Goal: Task Accomplishment & Management: Use online tool/utility

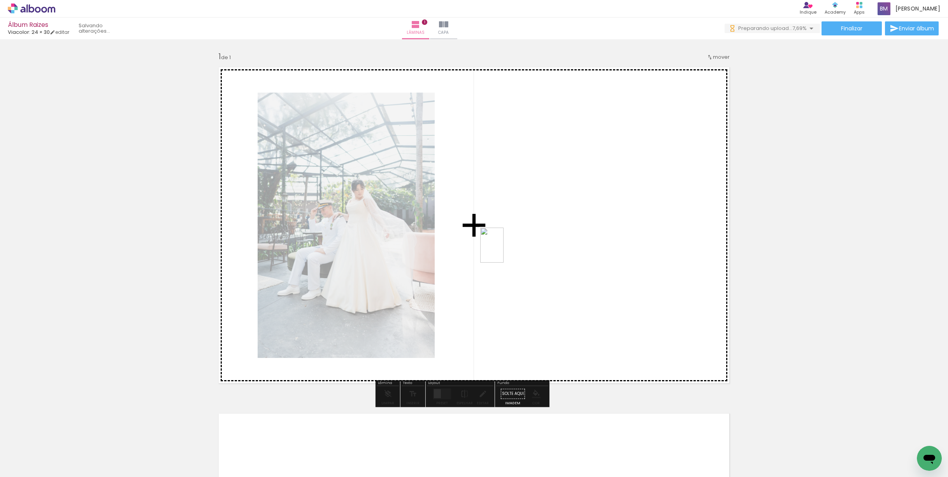
drag, startPoint x: 429, startPoint y: 456, endPoint x: 514, endPoint y: 222, distance: 249.4
click at [514, 222] on quentale-workspace at bounding box center [474, 238] width 948 height 477
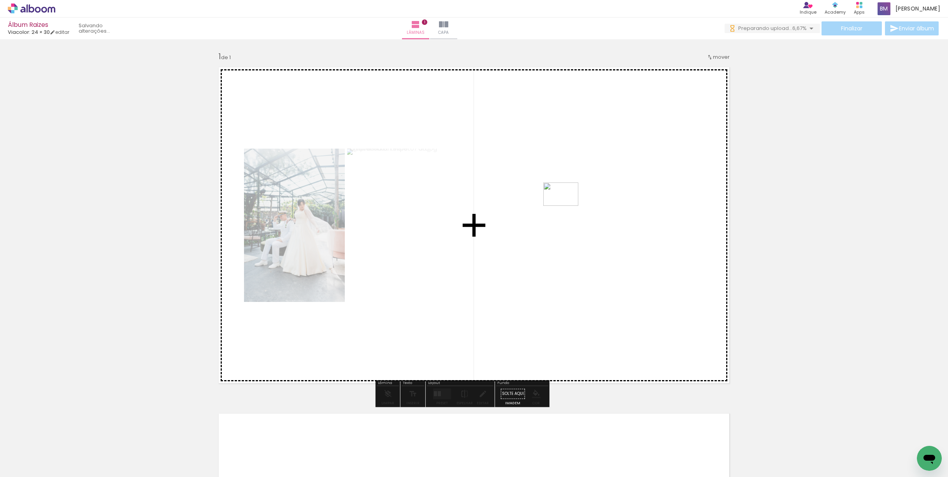
drag, startPoint x: 260, startPoint y: 456, endPoint x: 567, endPoint y: 206, distance: 395.5
click at [567, 206] on quentale-workspace at bounding box center [474, 238] width 948 height 477
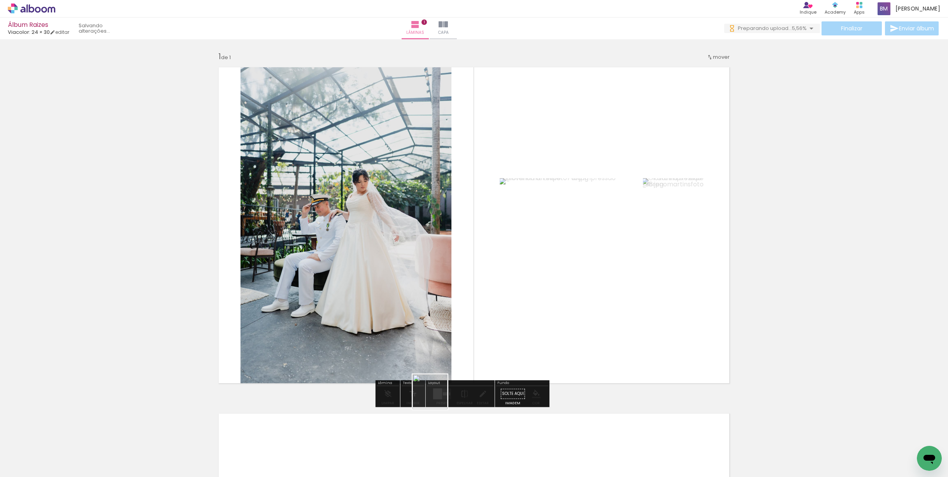
drag, startPoint x: 302, startPoint y: 460, endPoint x: 603, endPoint y: 348, distance: 320.7
click at [603, 348] on quentale-workspace at bounding box center [474, 238] width 948 height 477
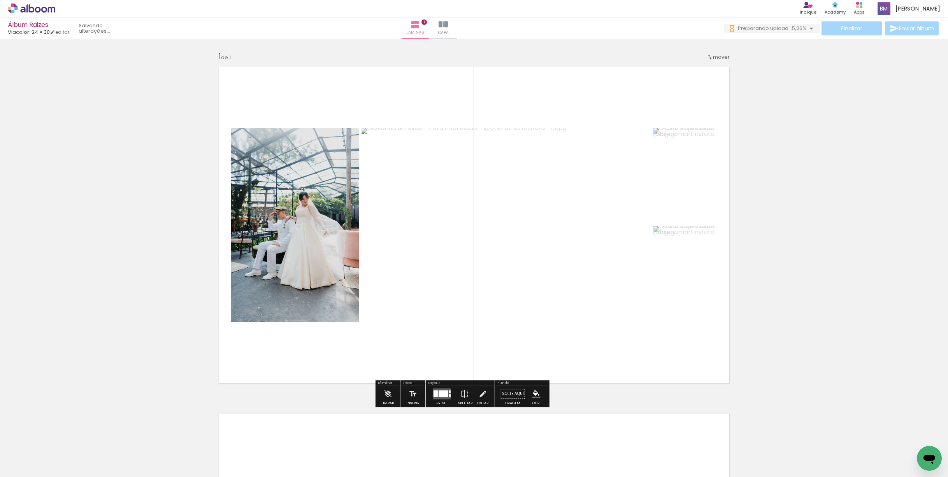
click at [448, 396] on div at bounding box center [444, 393] width 10 height 7
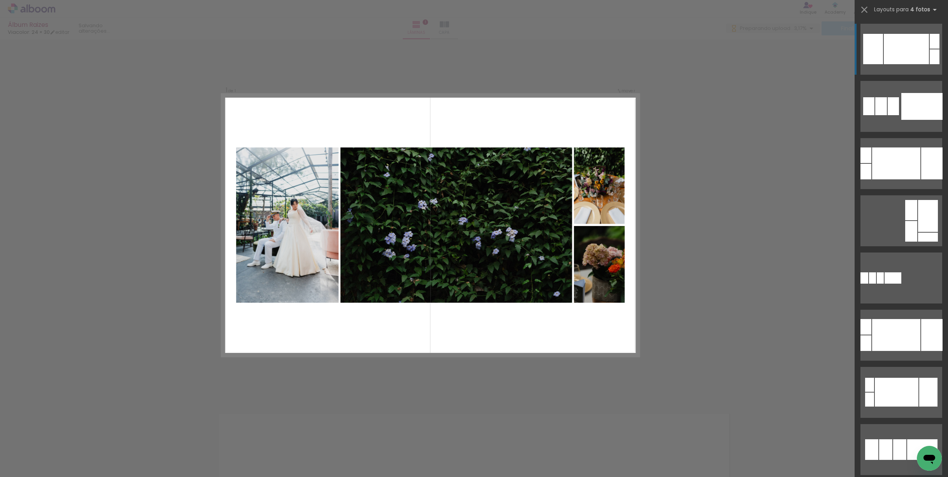
click at [723, 86] on div "Confirmar Cancelar" at bounding box center [474, 395] width 948 height 712
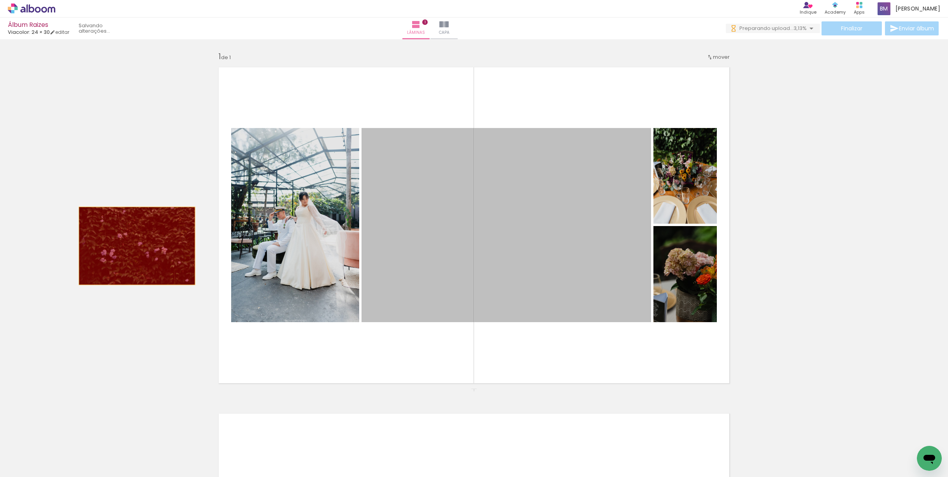
drag, startPoint x: 553, startPoint y: 214, endPoint x: 133, endPoint y: 246, distance: 421.7
click at [133, 246] on div "Inserir lâmina 1 de 1" at bounding box center [474, 388] width 948 height 693
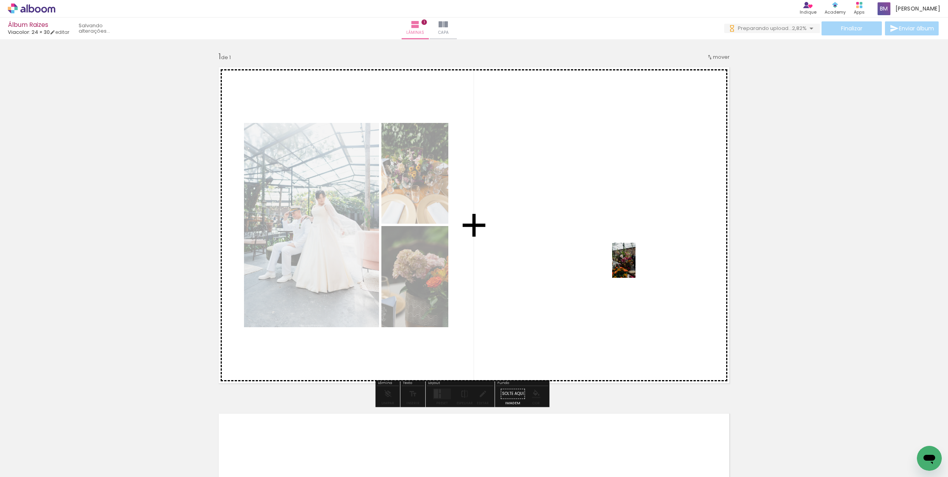
drag, startPoint x: 735, startPoint y: 453, endPoint x: 615, endPoint y: 263, distance: 224.7
click at [624, 257] on quentale-workspace at bounding box center [474, 238] width 948 height 477
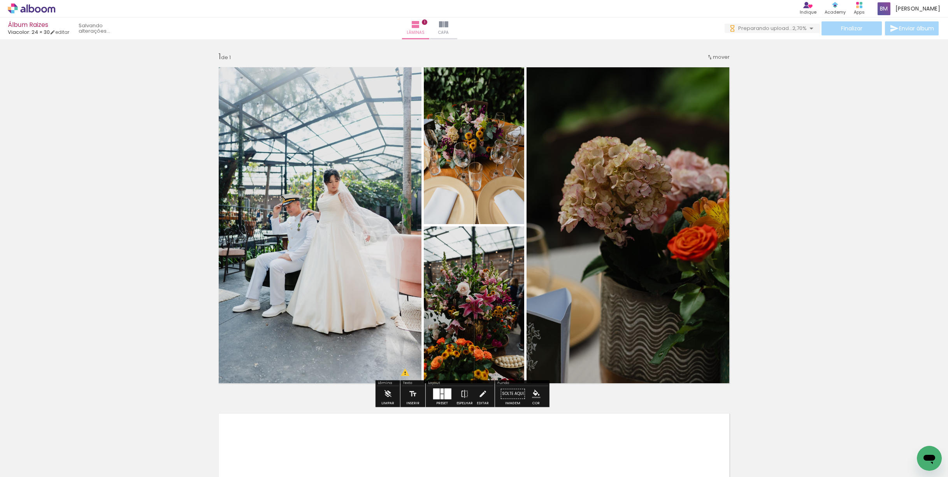
click at [452, 396] on div at bounding box center [448, 394] width 7 height 11
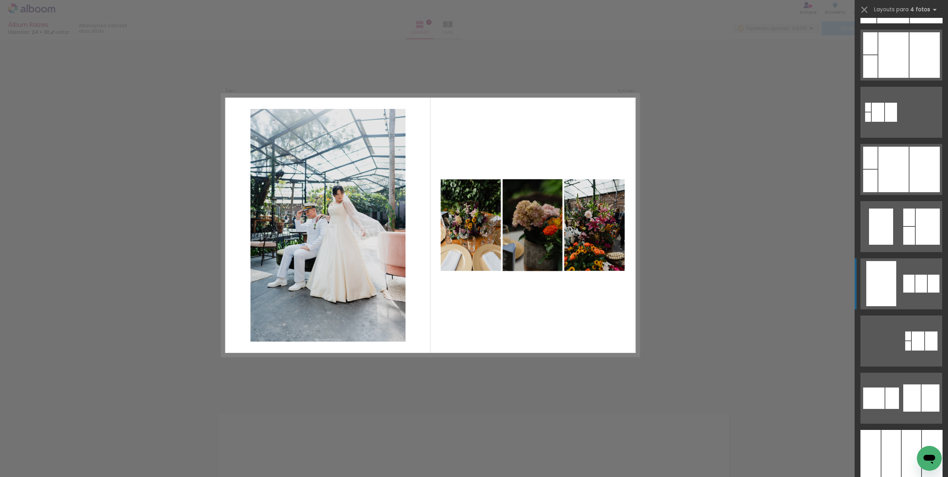
scroll to position [2296, 0]
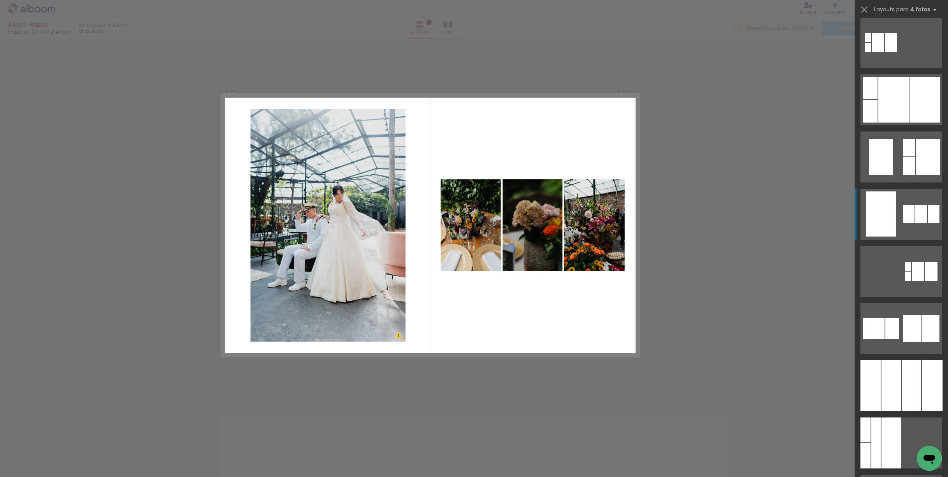
click at [905, 218] on div at bounding box center [909, 214] width 11 height 18
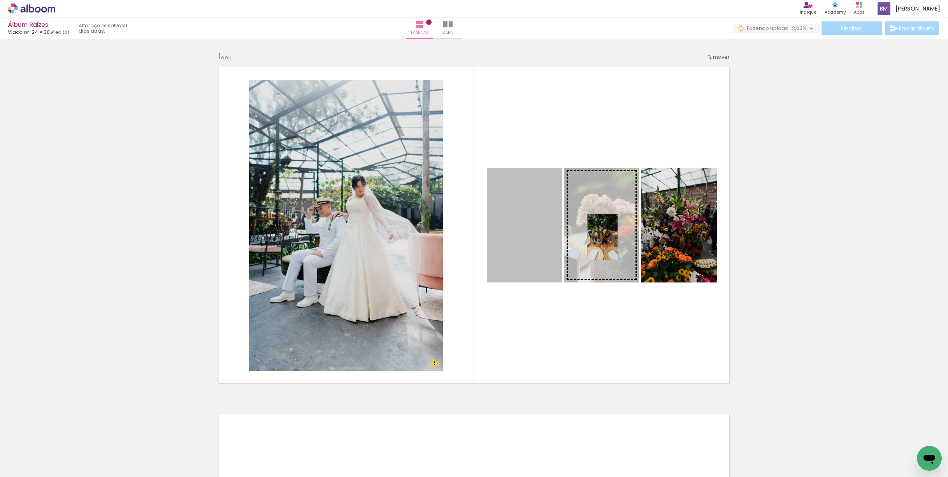
drag, startPoint x: 531, startPoint y: 244, endPoint x: 599, endPoint y: 237, distance: 67.7
click at [0, 0] on slot at bounding box center [0, 0] width 0 height 0
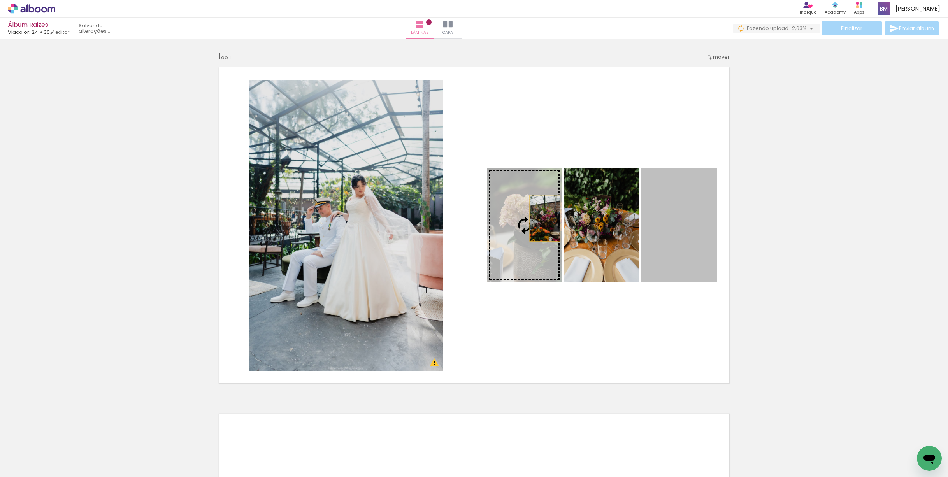
drag, startPoint x: 677, startPoint y: 218, endPoint x: 541, endPoint y: 218, distance: 136.3
click at [0, 0] on slot at bounding box center [0, 0] width 0 height 0
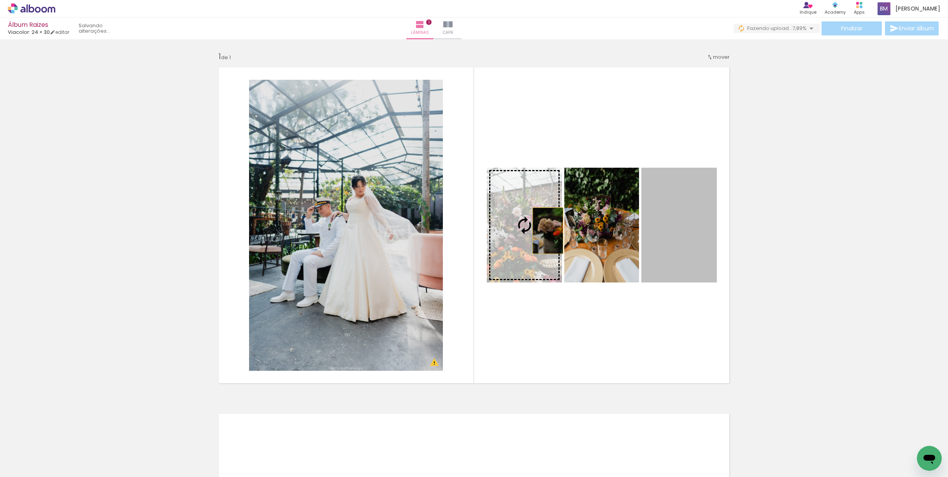
drag, startPoint x: 692, startPoint y: 230, endPoint x: 544, endPoint y: 231, distance: 147.9
click at [0, 0] on slot at bounding box center [0, 0] width 0 height 0
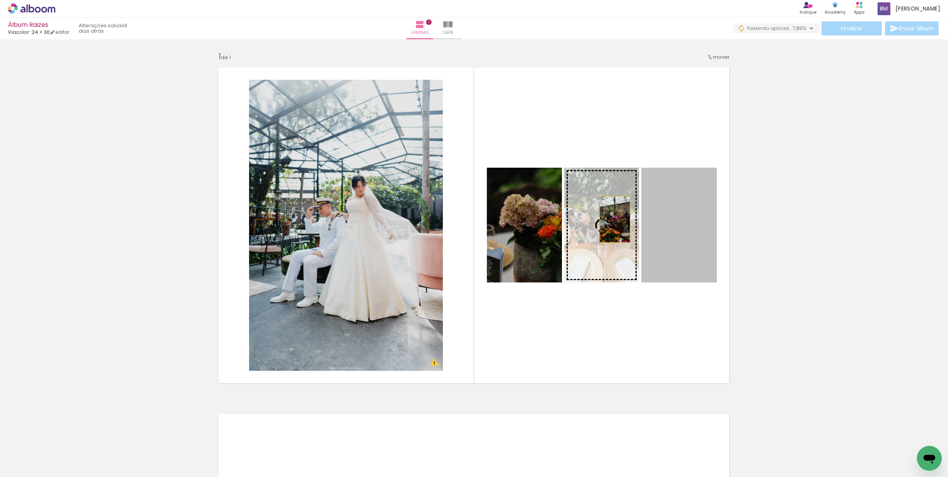
drag, startPoint x: 674, startPoint y: 213, endPoint x: 611, endPoint y: 220, distance: 63.5
click at [0, 0] on slot at bounding box center [0, 0] width 0 height 0
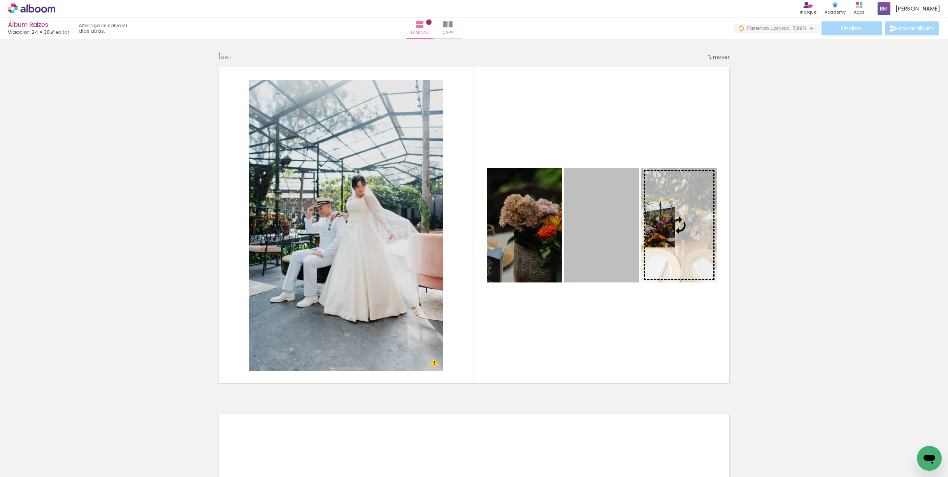
drag, startPoint x: 597, startPoint y: 233, endPoint x: 662, endPoint y: 223, distance: 66.1
click at [0, 0] on slot at bounding box center [0, 0] width 0 height 0
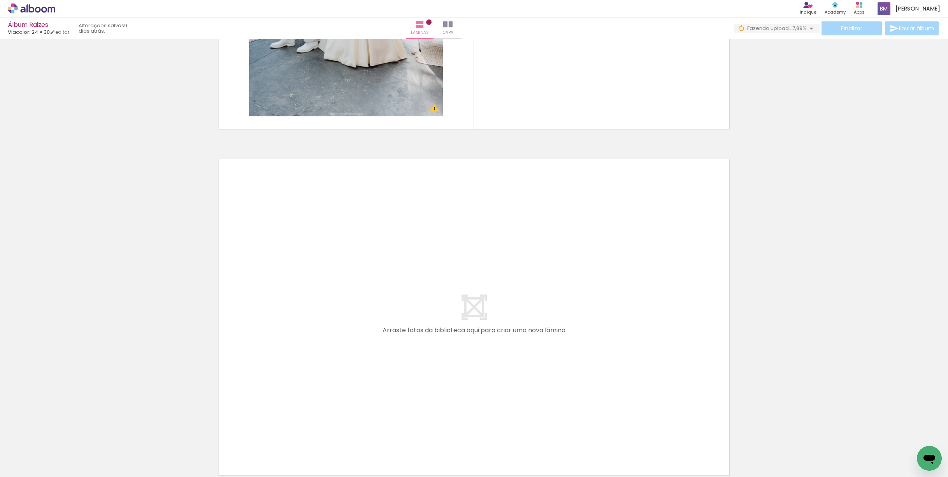
scroll to position [271, 0]
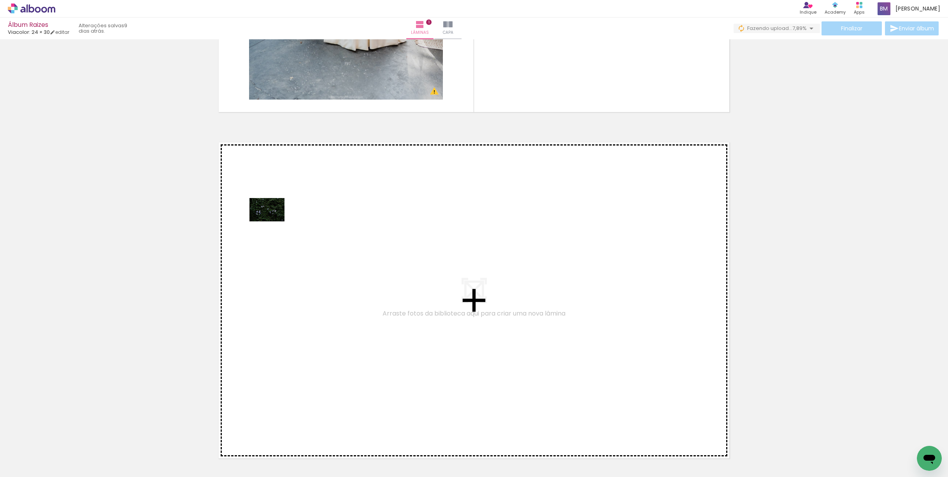
drag, startPoint x: 251, startPoint y: 458, endPoint x: 273, endPoint y: 222, distance: 237.7
click at [273, 222] on quentale-workspace at bounding box center [474, 238] width 948 height 477
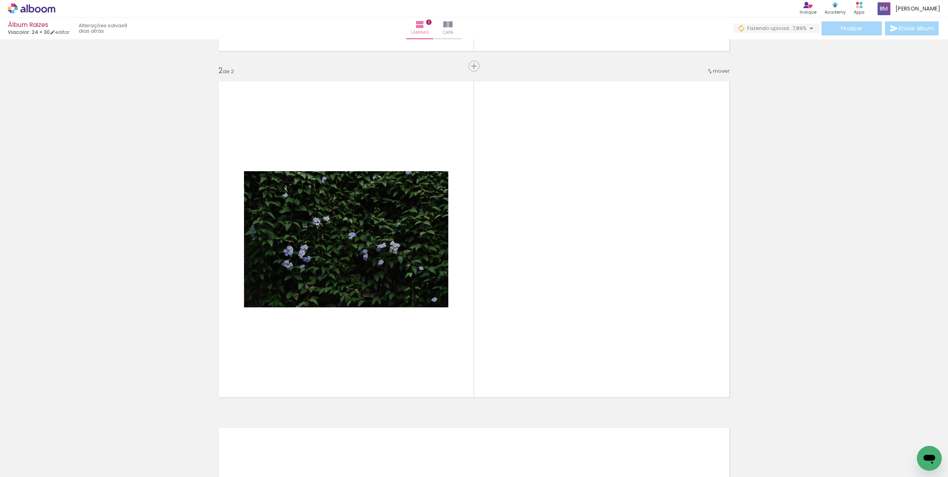
scroll to position [337, 0]
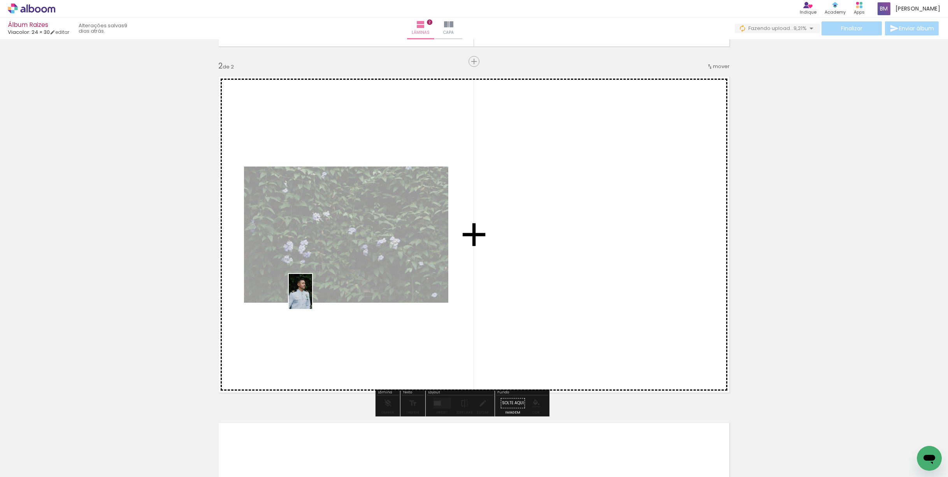
drag, startPoint x: 127, startPoint y: 451, endPoint x: 254, endPoint y: 403, distance: 135.5
click at [315, 297] on quentale-workspace at bounding box center [474, 238] width 948 height 477
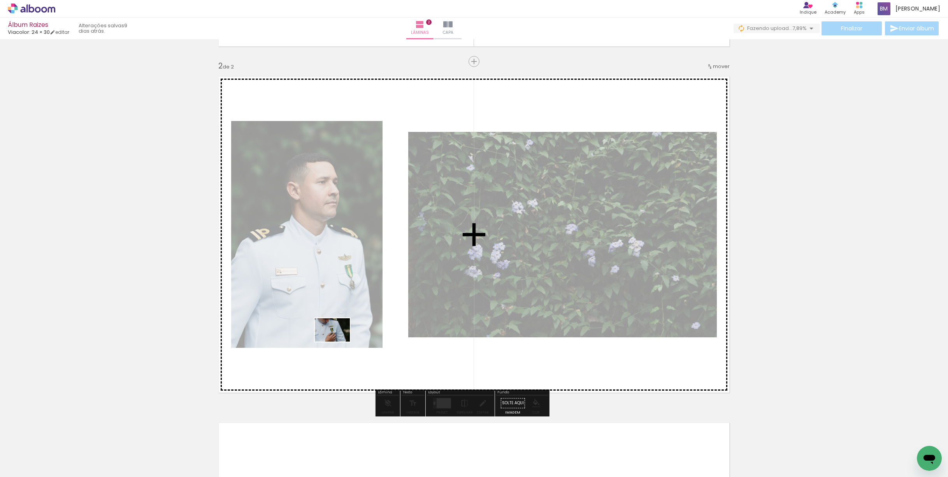
drag, startPoint x: 174, startPoint y: 456, endPoint x: 338, endPoint y: 342, distance: 199.9
click at [338, 342] on quentale-workspace at bounding box center [474, 238] width 948 height 477
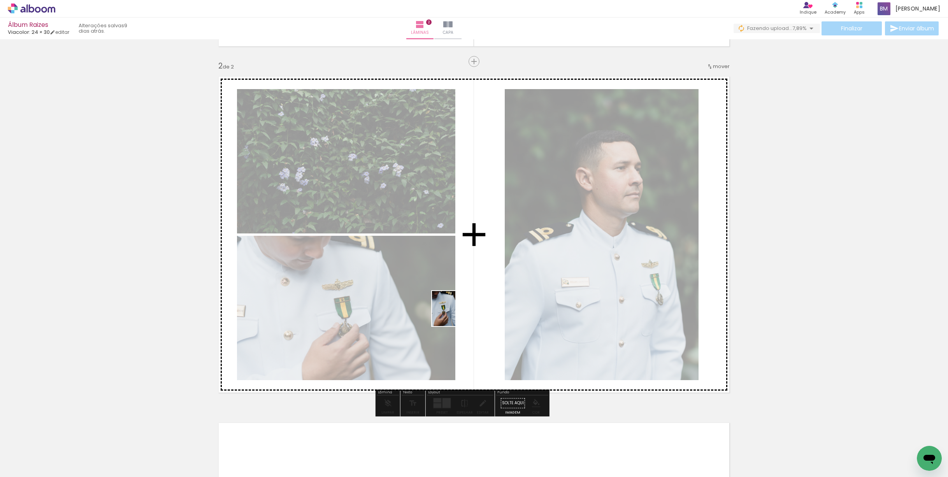
drag, startPoint x: 214, startPoint y: 454, endPoint x: 458, endPoint y: 313, distance: 281.5
click at [458, 313] on quentale-workspace at bounding box center [474, 238] width 948 height 477
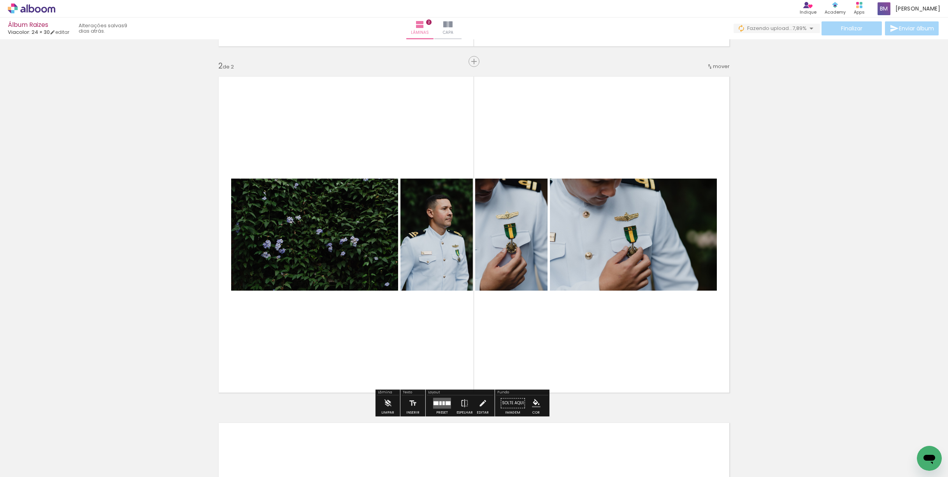
click at [451, 399] on div at bounding box center [442, 404] width 21 height 16
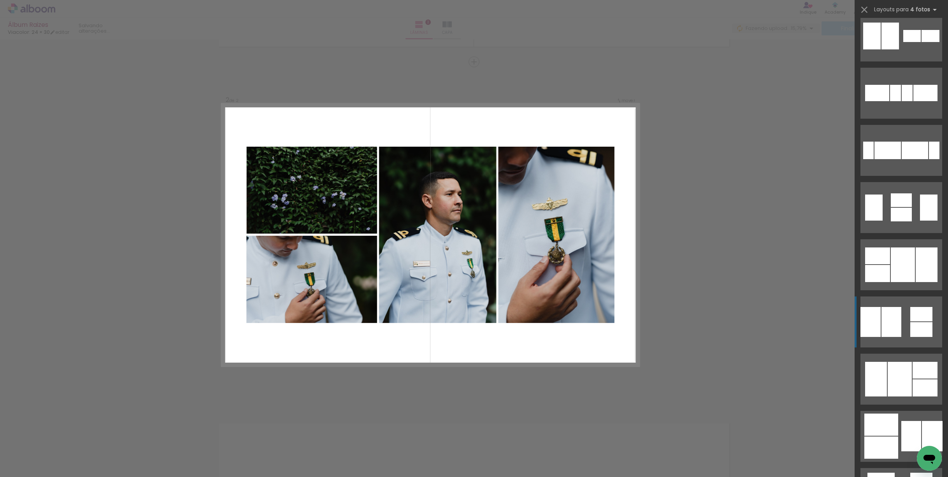
scroll to position [339, 0]
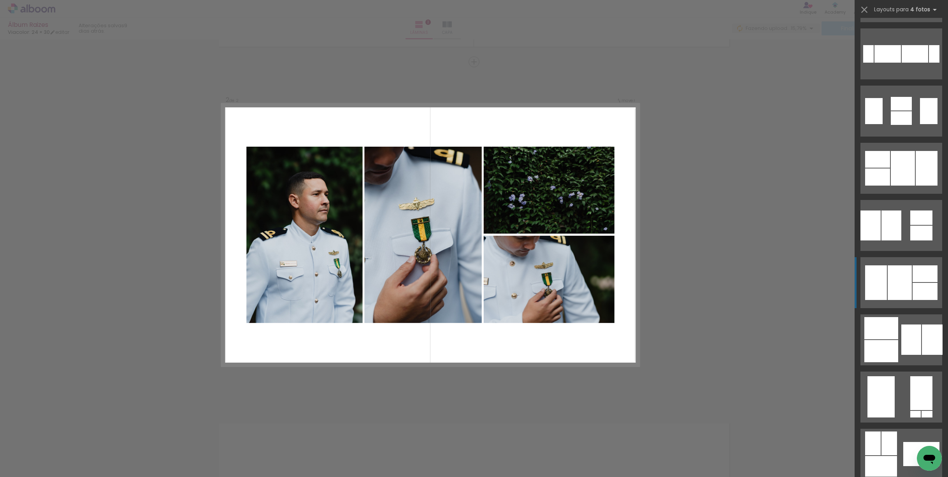
click at [898, 278] on div at bounding box center [900, 283] width 24 height 35
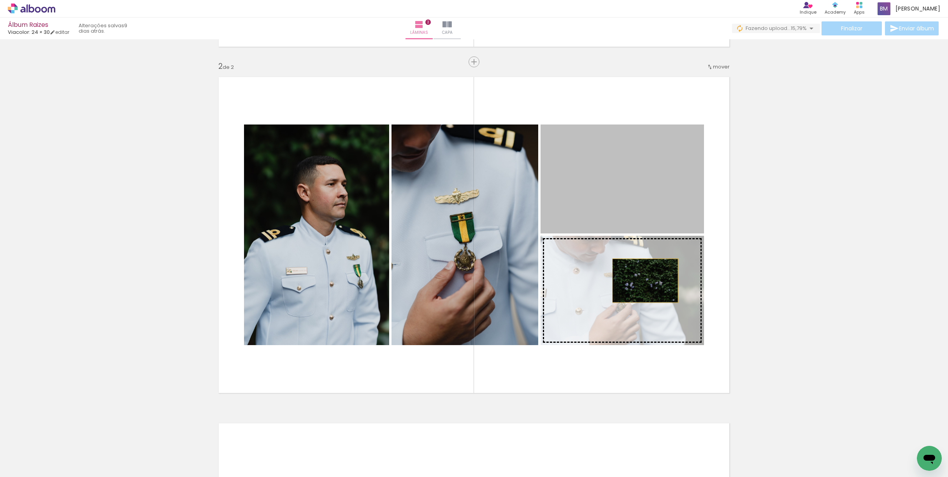
drag, startPoint x: 641, startPoint y: 181, endPoint x: 642, endPoint y: 281, distance: 99.3
click at [0, 0] on slot at bounding box center [0, 0] width 0 height 0
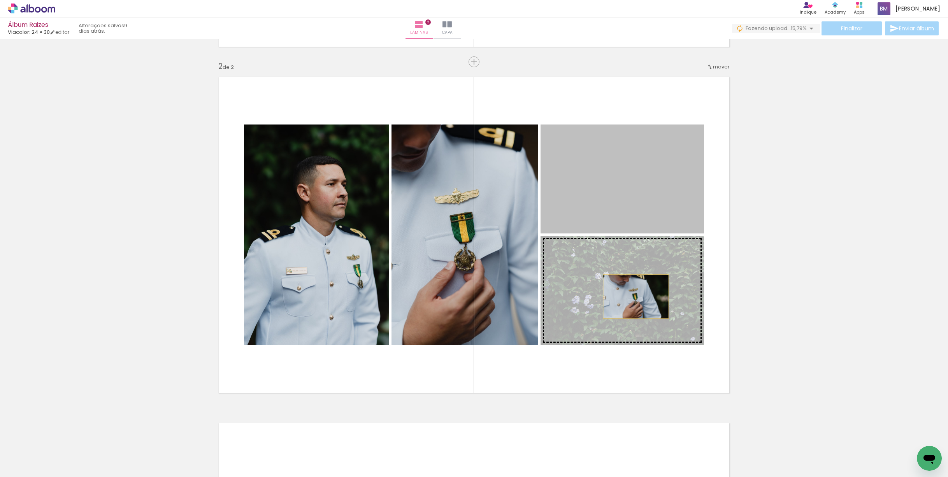
drag, startPoint x: 631, startPoint y: 293, endPoint x: 632, endPoint y: 302, distance: 9.1
click at [0, 0] on slot at bounding box center [0, 0] width 0 height 0
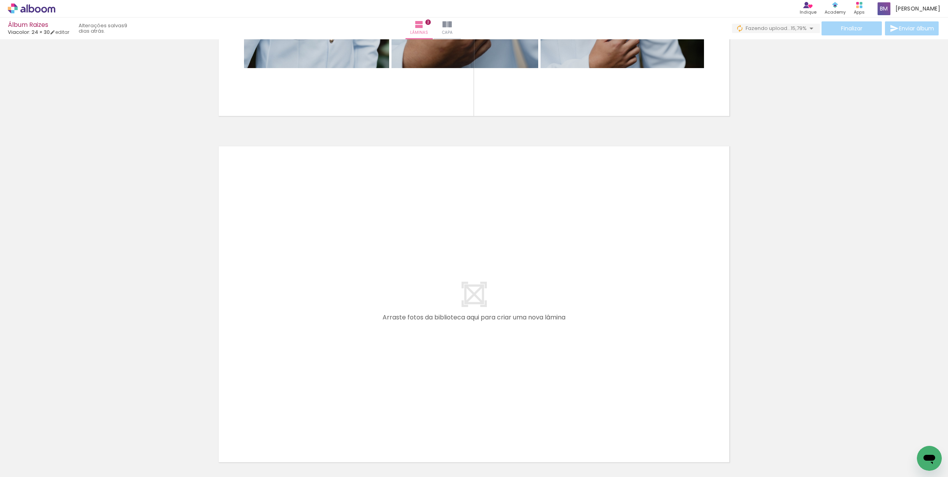
scroll to position [0, 182]
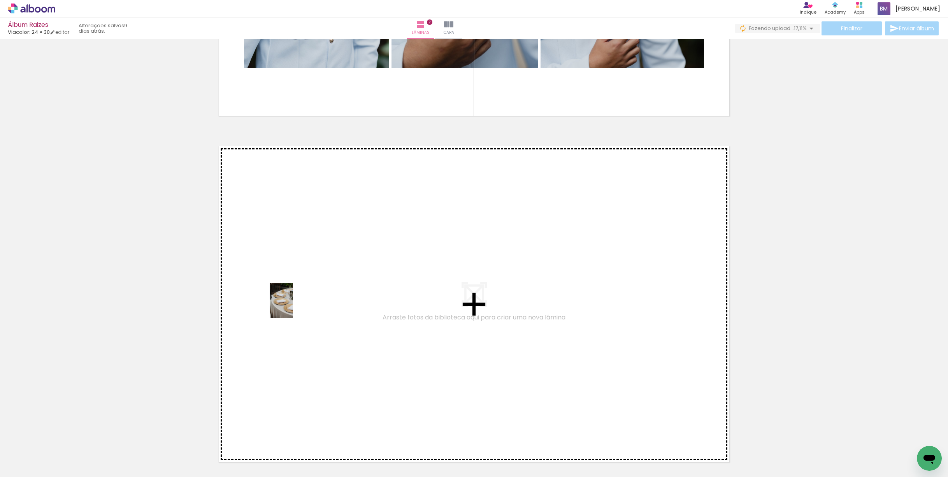
drag, startPoint x: 165, startPoint y: 460, endPoint x: 218, endPoint y: 464, distance: 52.7
click at [293, 306] on quentale-workspace at bounding box center [474, 238] width 948 height 477
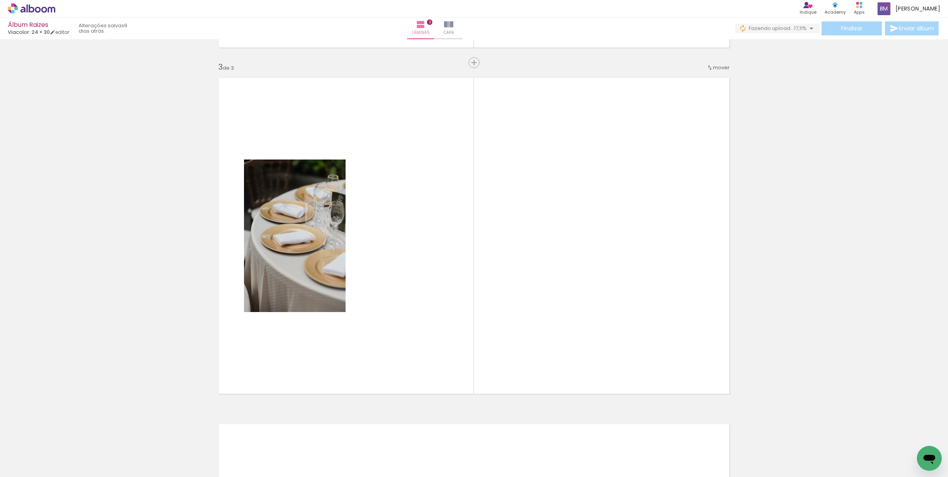
scroll to position [684, 0]
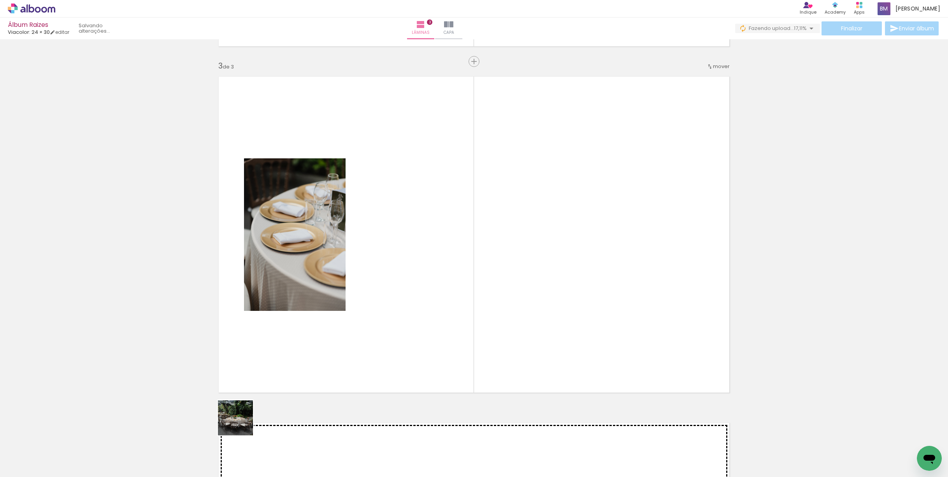
drag, startPoint x: 206, startPoint y: 459, endPoint x: 366, endPoint y: 420, distance: 165.4
click at [417, 275] on quentale-workspace at bounding box center [474, 238] width 948 height 477
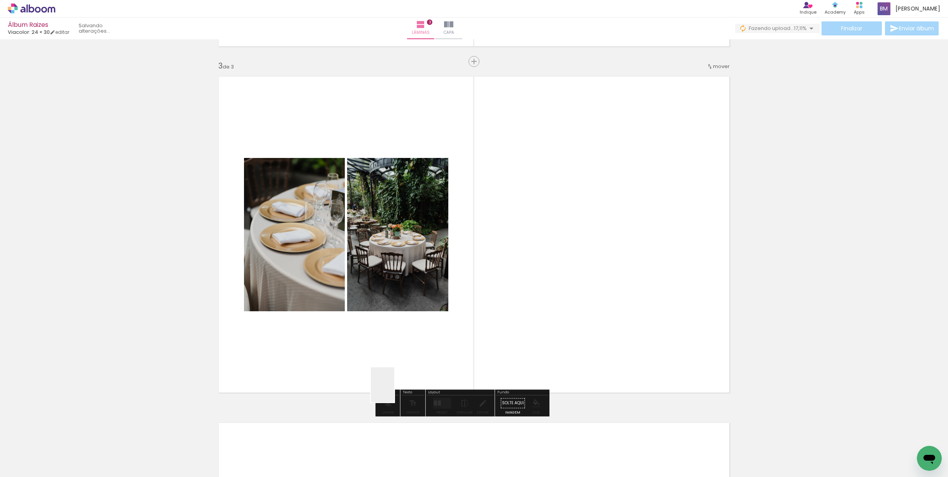
drag, startPoint x: 394, startPoint y: 391, endPoint x: 535, endPoint y: 260, distance: 191.5
click at [535, 260] on quentale-workspace at bounding box center [474, 238] width 948 height 477
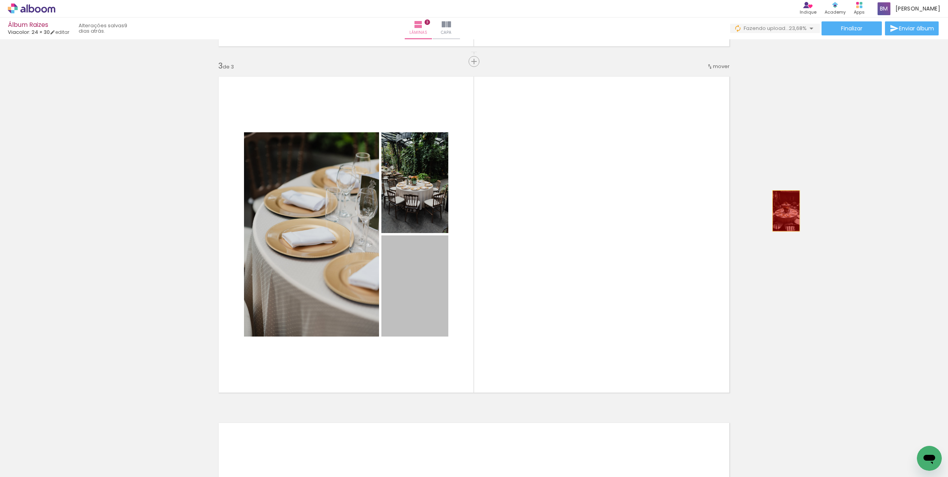
drag, startPoint x: 428, startPoint y: 299, endPoint x: 792, endPoint y: 207, distance: 375.2
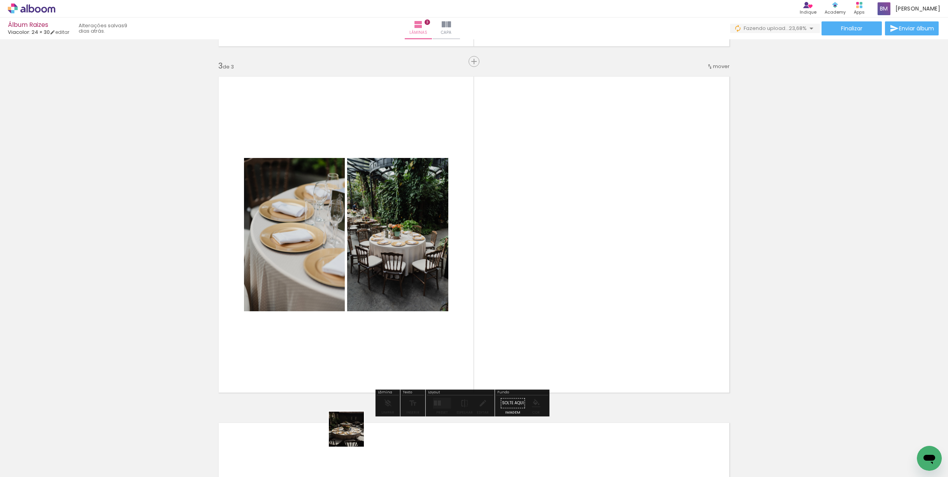
drag, startPoint x: 329, startPoint y: 455, endPoint x: 528, endPoint y: 272, distance: 270.3
click at [528, 272] on quentale-workspace at bounding box center [474, 238] width 948 height 477
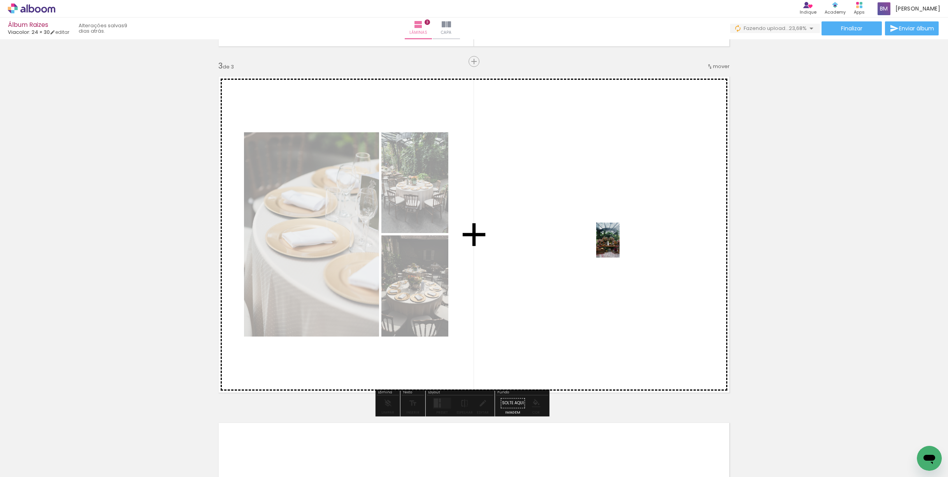
drag, startPoint x: 418, startPoint y: 450, endPoint x: 620, endPoint y: 246, distance: 286.9
click at [620, 246] on quentale-workspace at bounding box center [474, 238] width 948 height 477
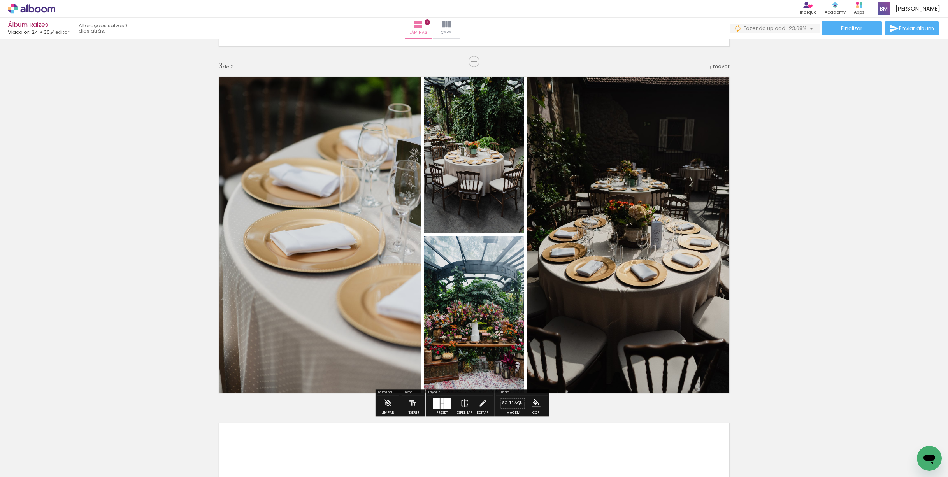
click at [448, 415] on div "Preset" at bounding box center [442, 413] width 12 height 4
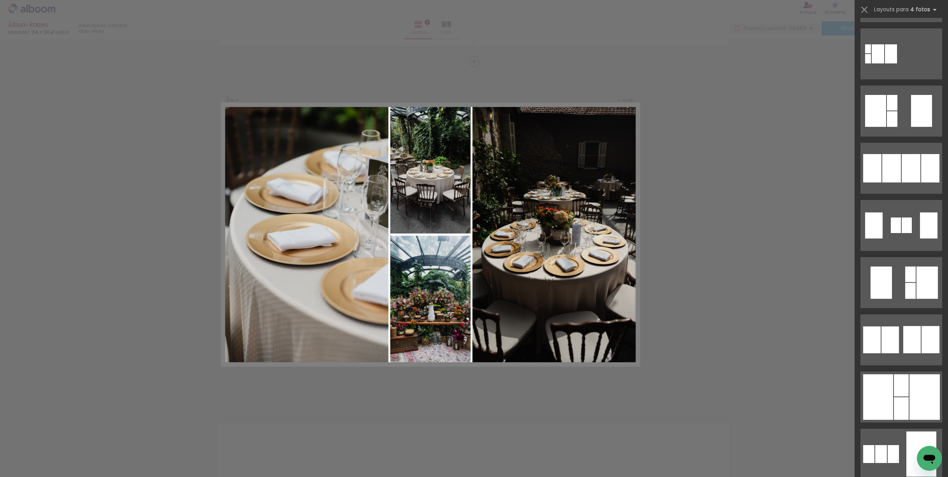
click at [449, 407] on div "Confirmar Cancelar" at bounding box center [474, 58] width 948 height 1405
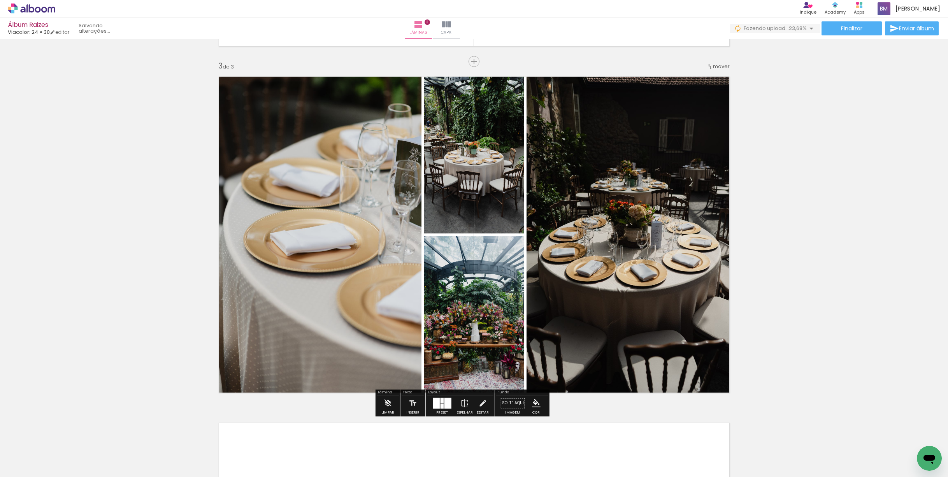
scroll to position [0, 0]
drag, startPoint x: 438, startPoint y: 406, endPoint x: 916, endPoint y: 184, distance: 527.8
click at [438, 406] on div at bounding box center [442, 404] width 21 height 16
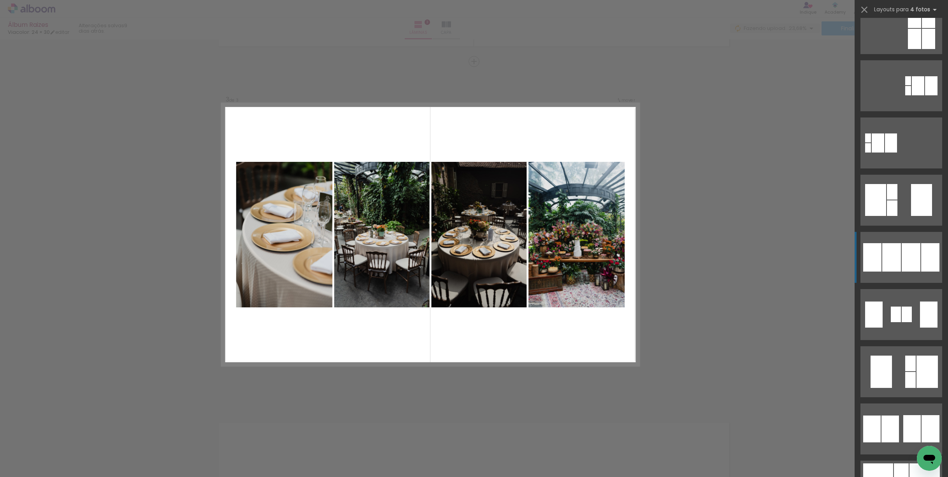
scroll to position [327, 0]
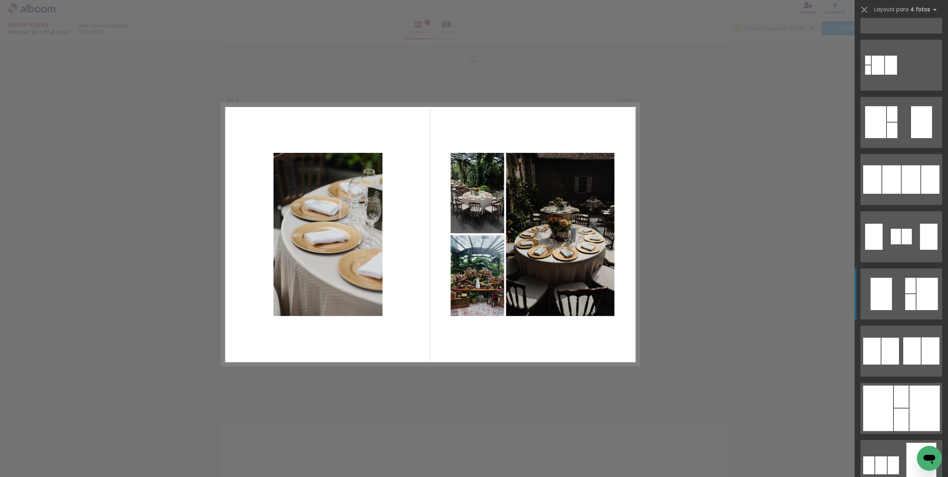
click at [906, 278] on div at bounding box center [911, 286] width 11 height 16
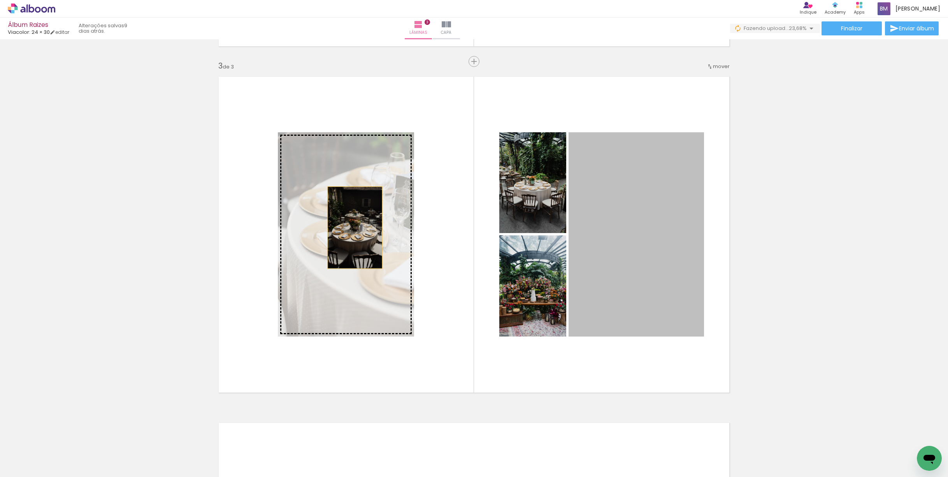
drag, startPoint x: 620, startPoint y: 234, endPoint x: 350, endPoint y: 227, distance: 270.7
click at [0, 0] on slot at bounding box center [0, 0] width 0 height 0
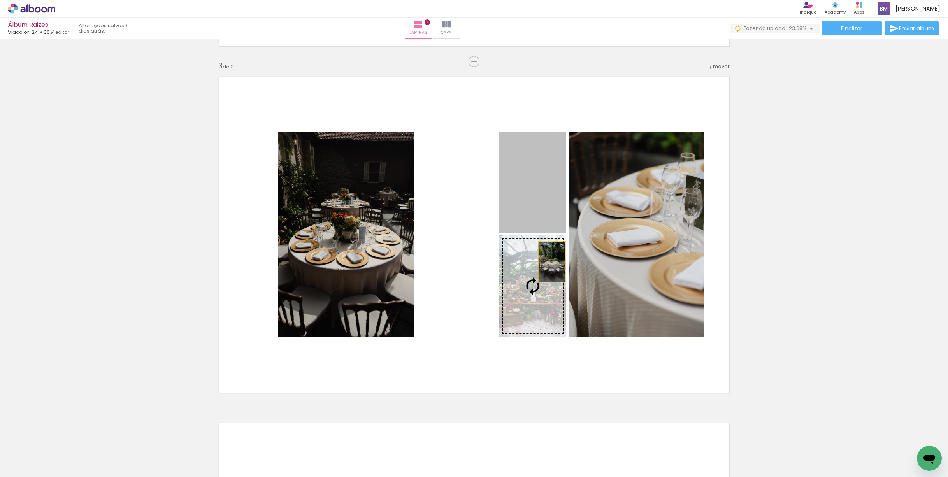
drag, startPoint x: 536, startPoint y: 178, endPoint x: 549, endPoint y: 284, distance: 107.0
click at [0, 0] on slot at bounding box center [0, 0] width 0 height 0
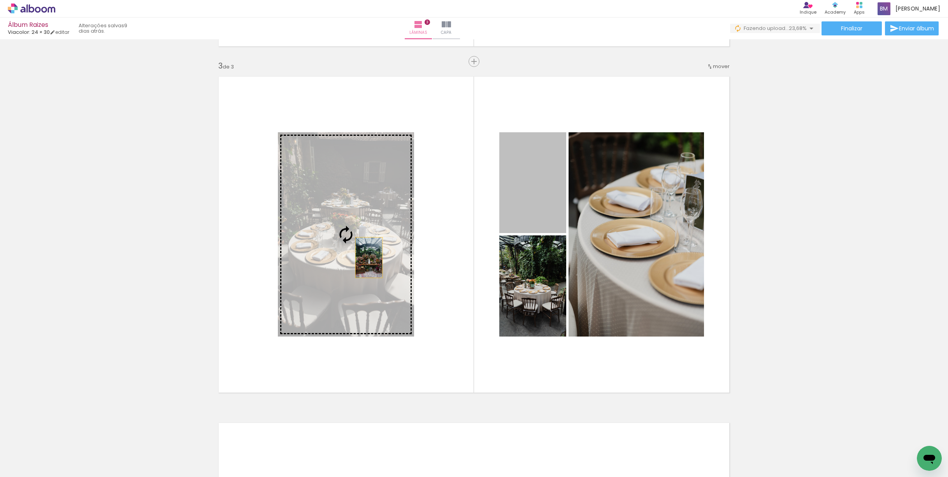
drag, startPoint x: 535, startPoint y: 206, endPoint x: 365, endPoint y: 258, distance: 177.6
click at [0, 0] on slot at bounding box center [0, 0] width 0 height 0
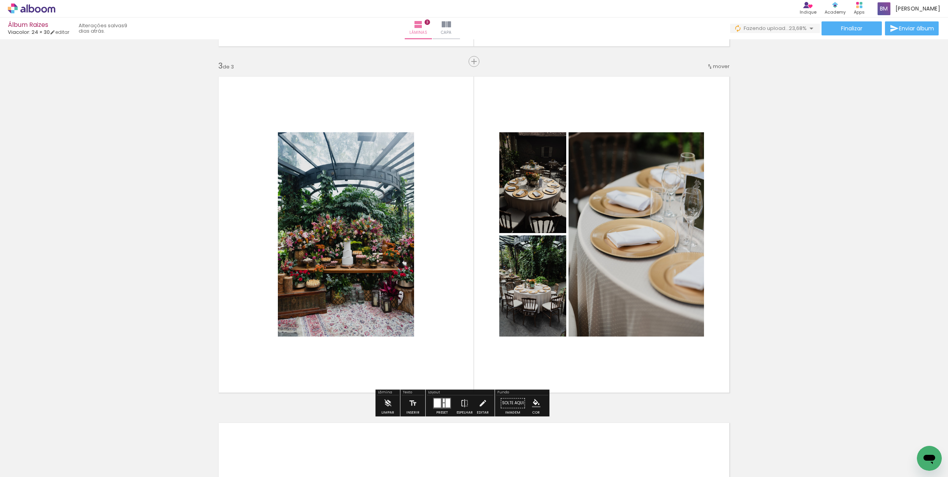
drag, startPoint x: 528, startPoint y: 193, endPoint x: 539, endPoint y: 282, distance: 89.4
click at [0, 0] on slot at bounding box center [0, 0] width 0 height 0
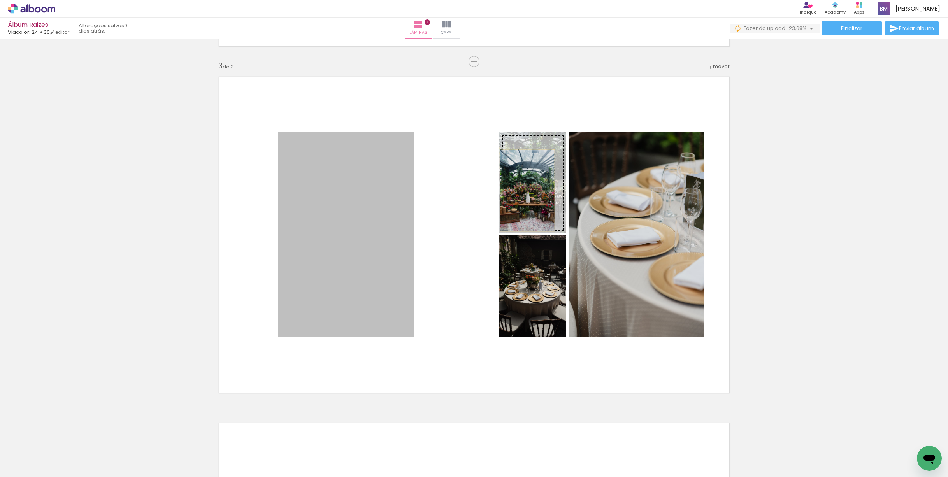
drag, startPoint x: 332, startPoint y: 249, endPoint x: 524, endPoint y: 190, distance: 200.7
click at [0, 0] on slot at bounding box center [0, 0] width 0 height 0
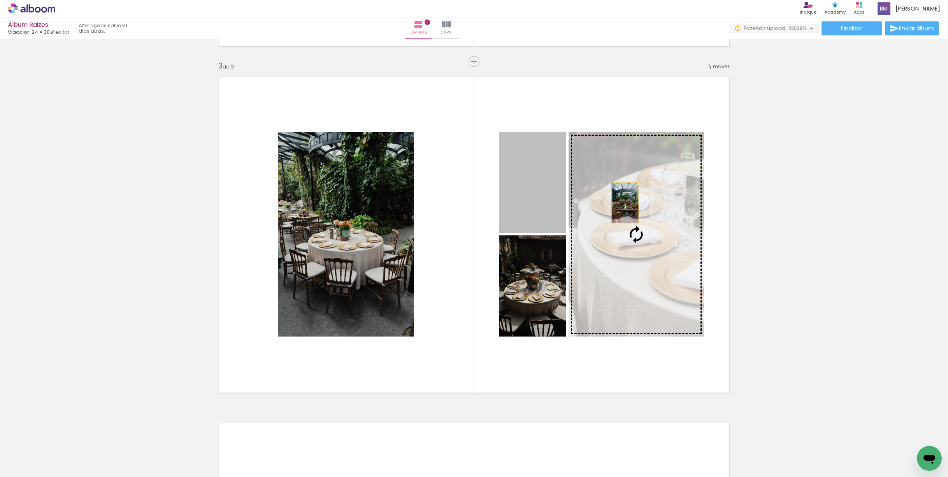
drag, startPoint x: 524, startPoint y: 192, endPoint x: 626, endPoint y: 204, distance: 103.4
click at [0, 0] on slot at bounding box center [0, 0] width 0 height 0
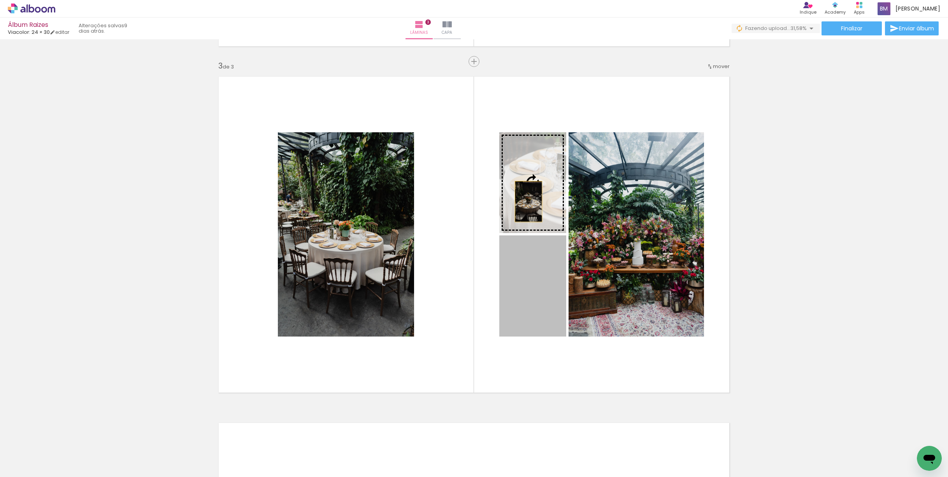
drag, startPoint x: 518, startPoint y: 299, endPoint x: 525, endPoint y: 202, distance: 97.6
click at [0, 0] on slot at bounding box center [0, 0] width 0 height 0
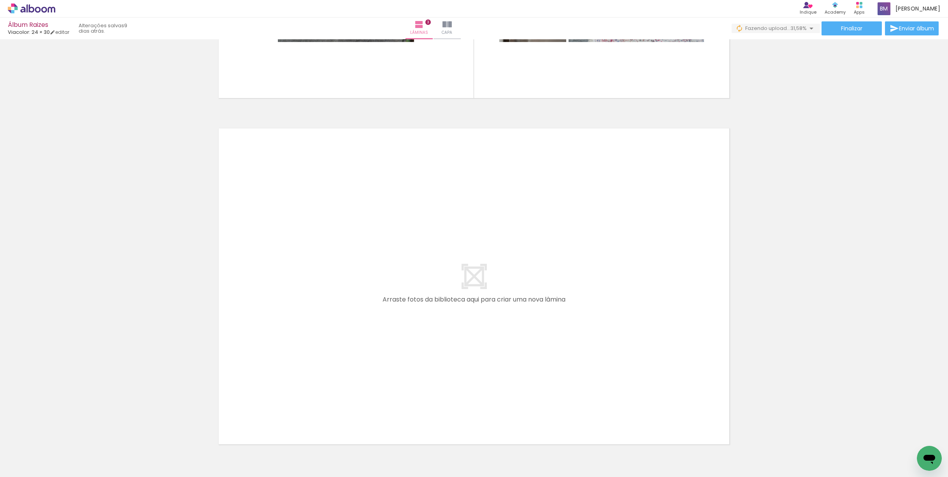
scroll to position [1027, 0]
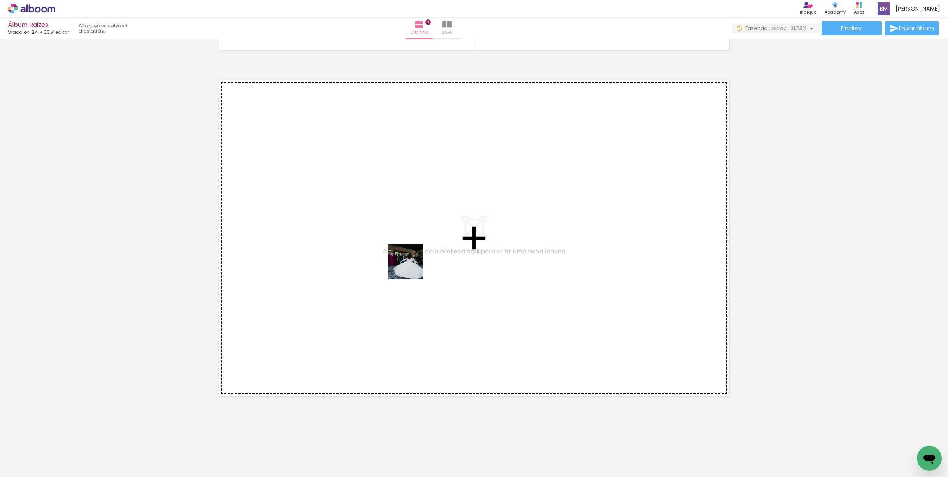
drag, startPoint x: 726, startPoint y: 456, endPoint x: 400, endPoint y: 265, distance: 377.9
click at [400, 265] on quentale-workspace at bounding box center [474, 238] width 948 height 477
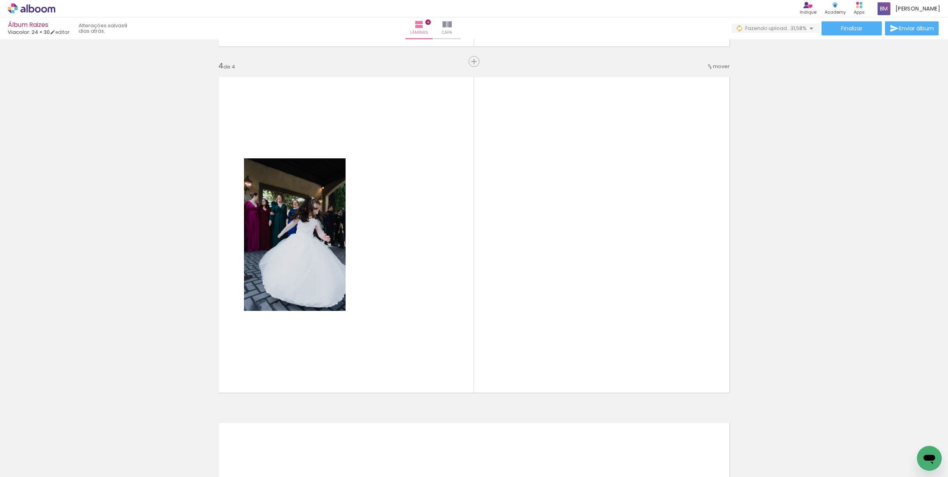
scroll to position [0, 862]
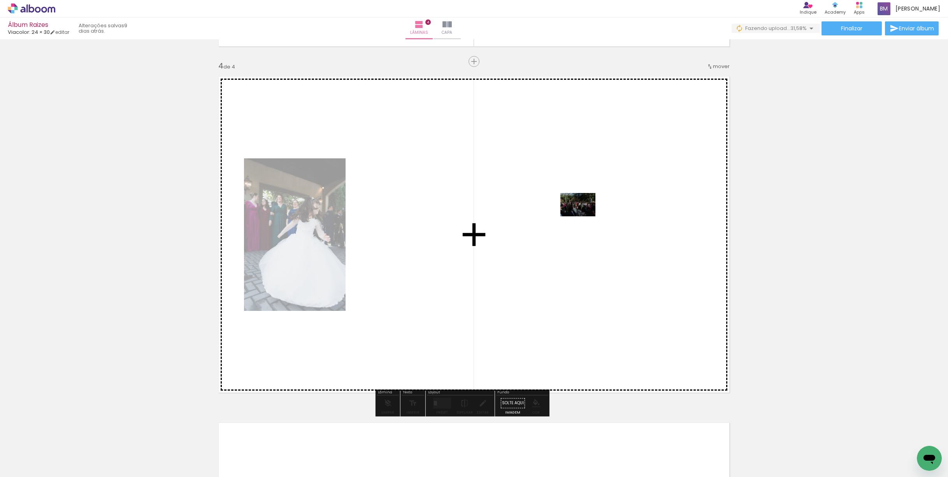
drag, startPoint x: 355, startPoint y: 457, endPoint x: 584, endPoint y: 216, distance: 331.6
click at [584, 216] on quentale-workspace at bounding box center [474, 238] width 948 height 477
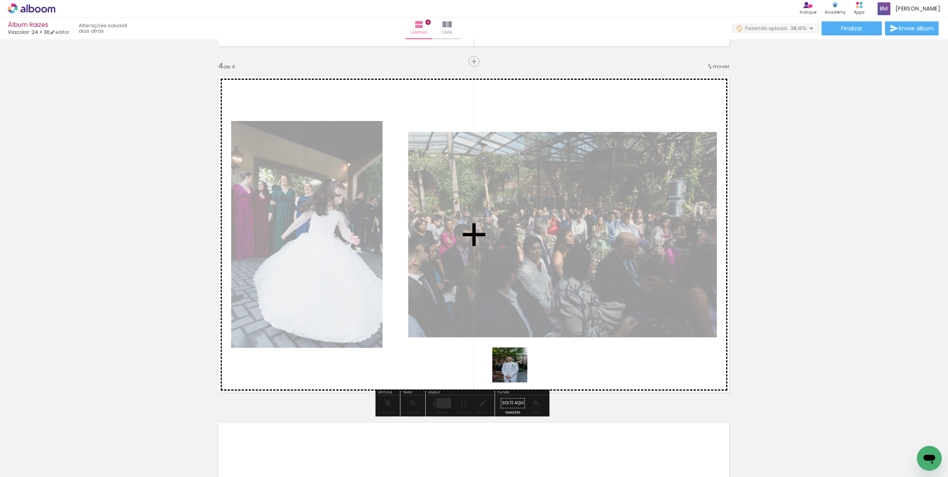
drag, startPoint x: 399, startPoint y: 457, endPoint x: 533, endPoint y: 367, distance: 161.0
click at [533, 367] on quentale-workspace at bounding box center [474, 238] width 948 height 477
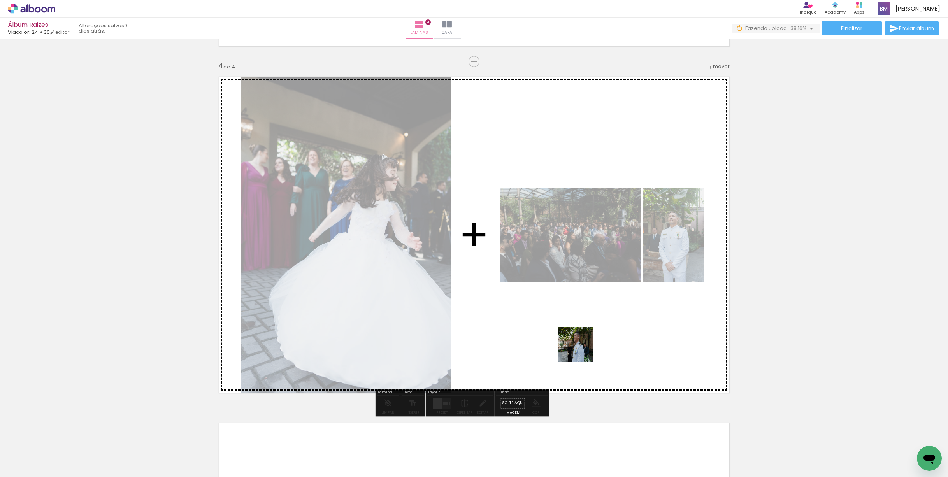
drag, startPoint x: 452, startPoint y: 444, endPoint x: 590, endPoint y: 344, distance: 170.7
click at [590, 344] on quentale-workspace at bounding box center [474, 238] width 948 height 477
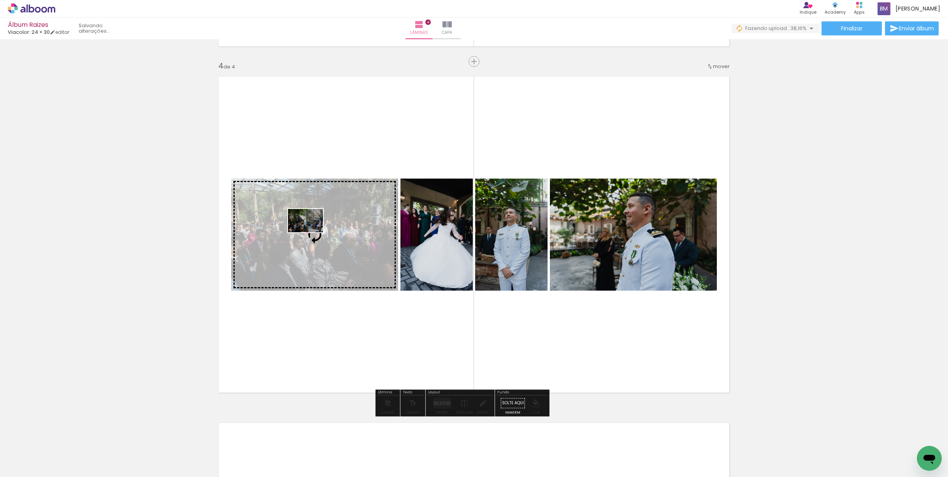
drag, startPoint x: 477, startPoint y: 450, endPoint x: 311, endPoint y: 232, distance: 273.6
click at [311, 232] on quentale-workspace at bounding box center [474, 238] width 948 height 477
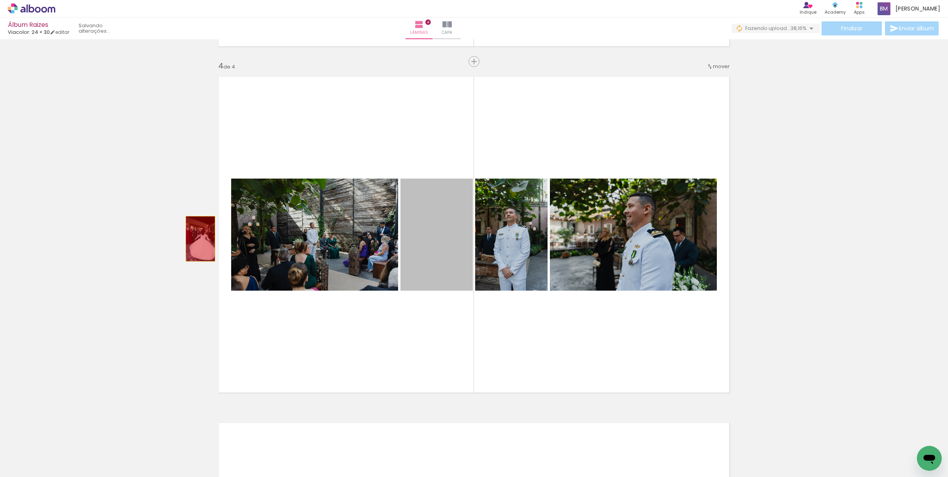
drag, startPoint x: 440, startPoint y: 253, endPoint x: 147, endPoint y: 216, distance: 295.1
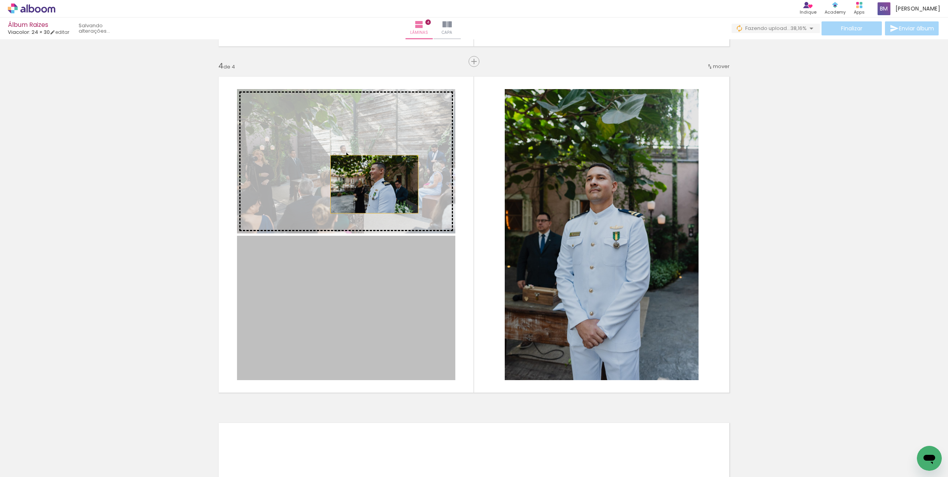
drag, startPoint x: 385, startPoint y: 299, endPoint x: 371, endPoint y: 183, distance: 117.2
click at [0, 0] on slot at bounding box center [0, 0] width 0 height 0
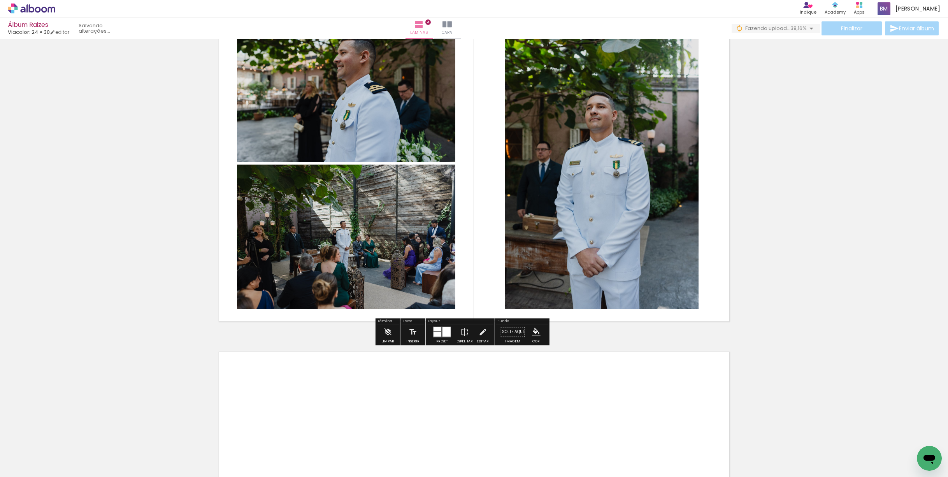
scroll to position [1167, 0]
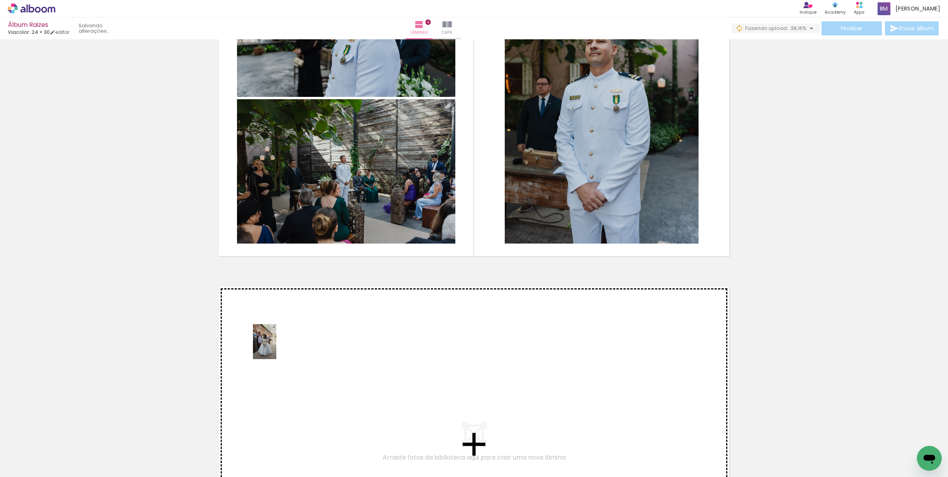
drag, startPoint x: 525, startPoint y: 456, endPoint x: 284, endPoint y: 351, distance: 263.1
click at [284, 351] on quentale-workspace at bounding box center [474, 238] width 948 height 477
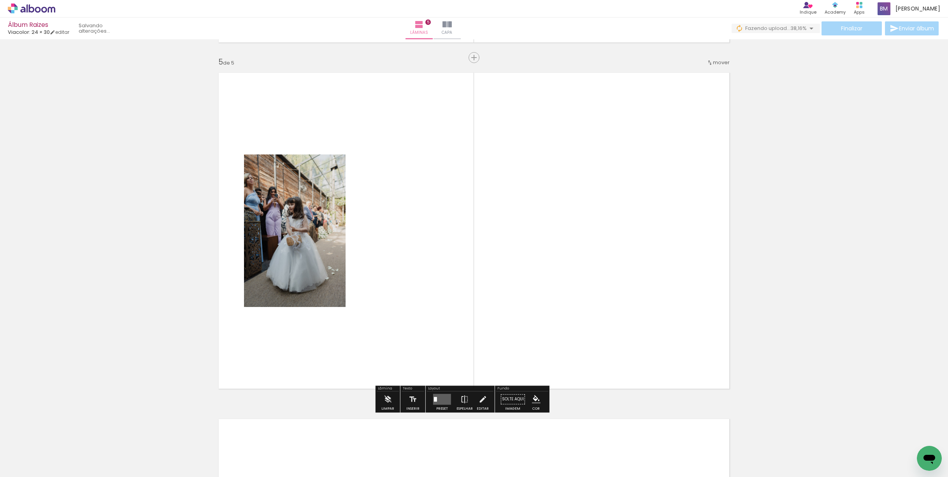
scroll to position [1388, 0]
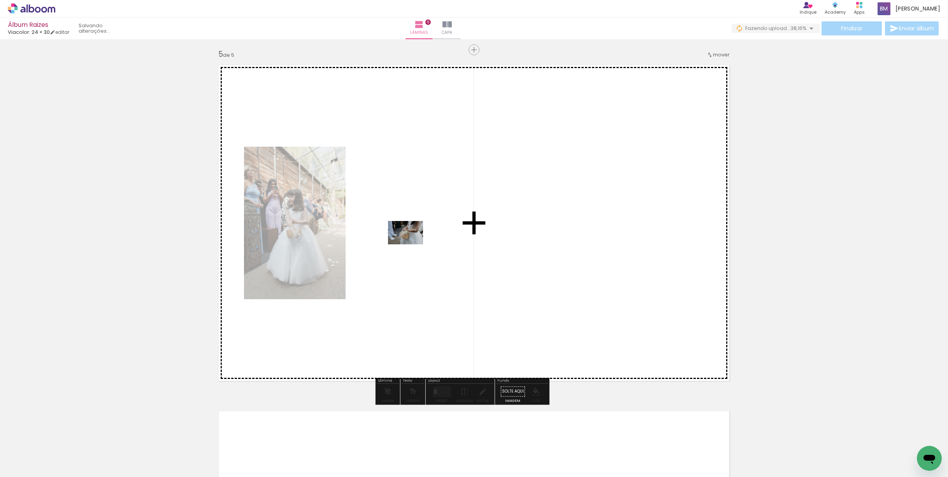
drag, startPoint x: 616, startPoint y: 455, endPoint x: 412, endPoint y: 244, distance: 294.1
click at [412, 244] on quentale-workspace at bounding box center [474, 238] width 948 height 477
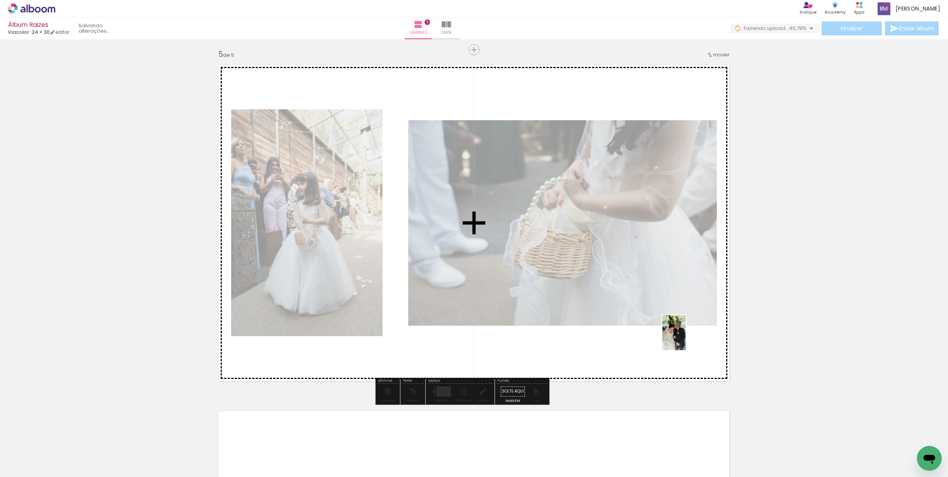
drag, startPoint x: 704, startPoint y: 458, endPoint x: 686, endPoint y: 339, distance: 120.9
click at [686, 339] on quentale-workspace at bounding box center [474, 238] width 948 height 477
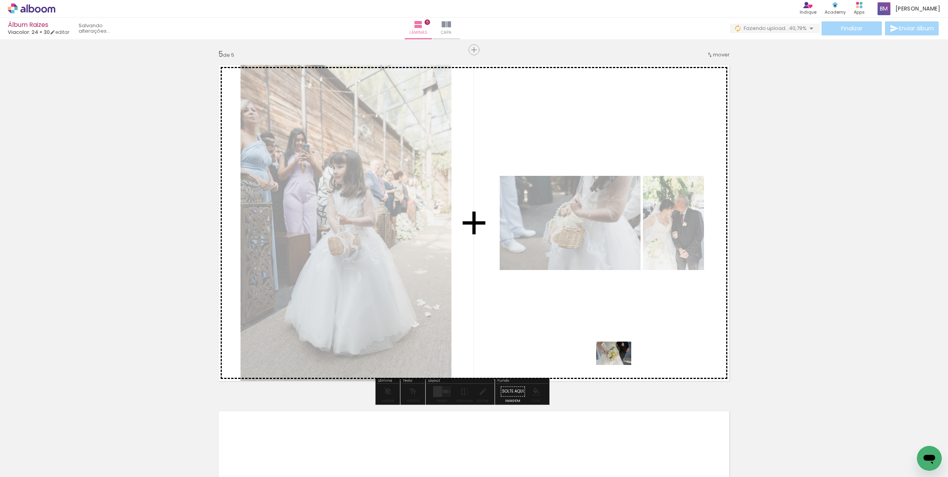
drag, startPoint x: 820, startPoint y: 457, endPoint x: 620, endPoint y: 365, distance: 220.2
click at [620, 365] on quentale-workspace at bounding box center [474, 238] width 948 height 477
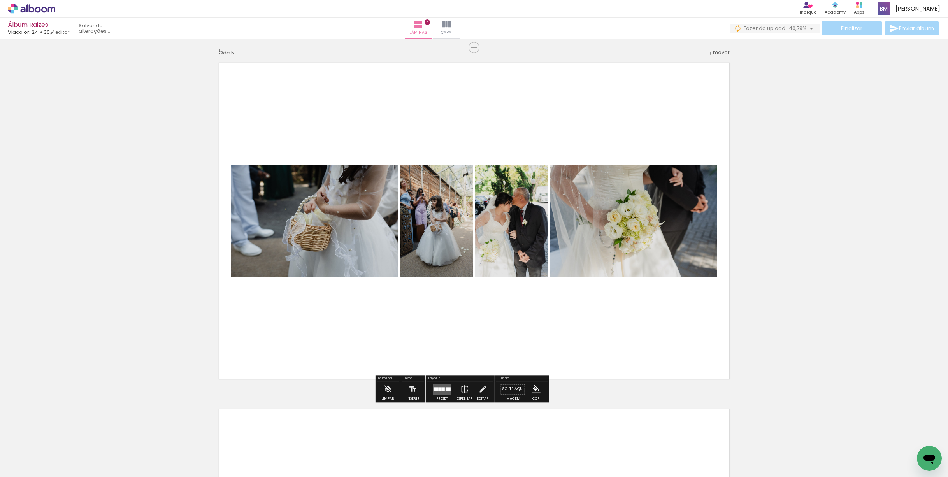
scroll to position [1393, 0]
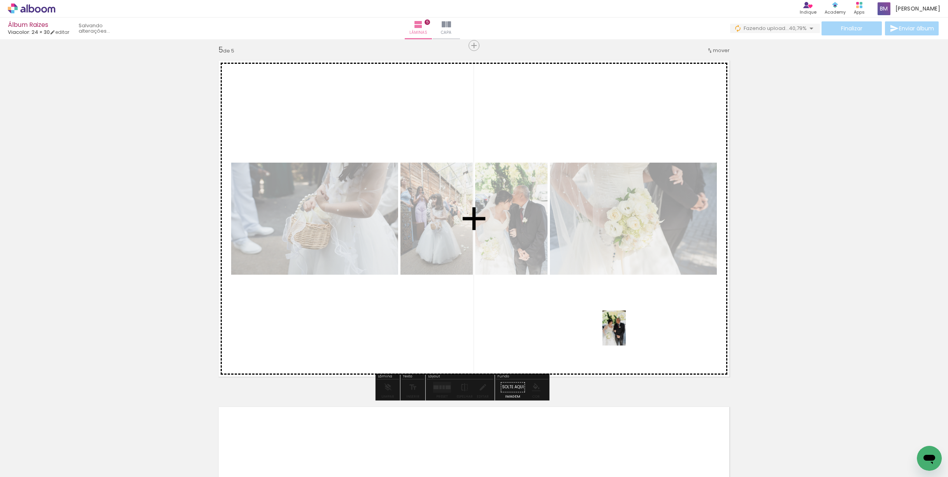
drag, startPoint x: 751, startPoint y: 459, endPoint x: 625, endPoint y: 334, distance: 177.6
click at [625, 334] on quentale-workspace at bounding box center [474, 238] width 948 height 477
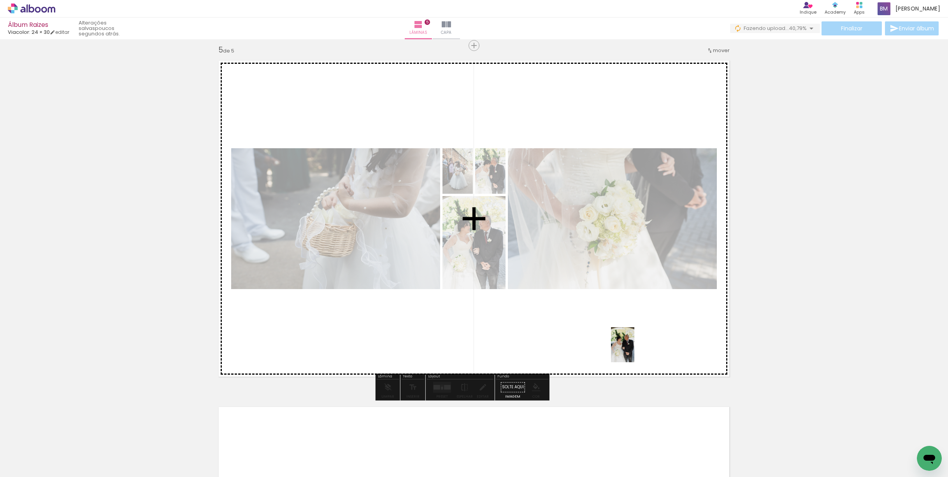
drag, startPoint x: 785, startPoint y: 454, endPoint x: 635, endPoint y: 351, distance: 182.4
click at [635, 351] on quentale-workspace at bounding box center [474, 238] width 948 height 477
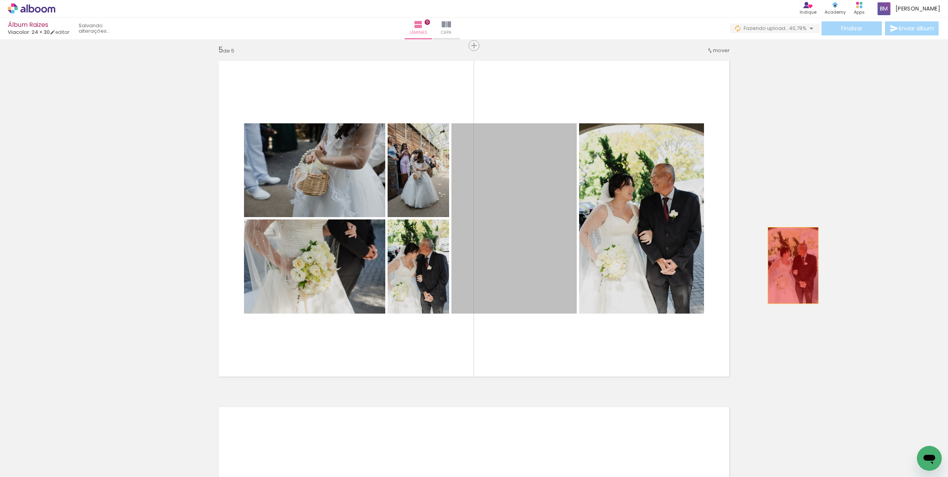
drag, startPoint x: 522, startPoint y: 261, endPoint x: 790, endPoint y: 266, distance: 267.1
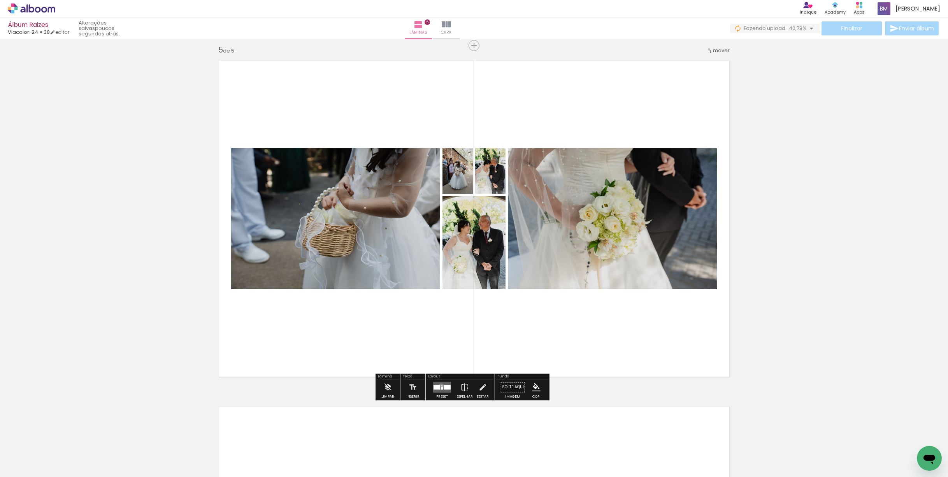
click at [443, 388] on div at bounding box center [442, 388] width 2 height 3
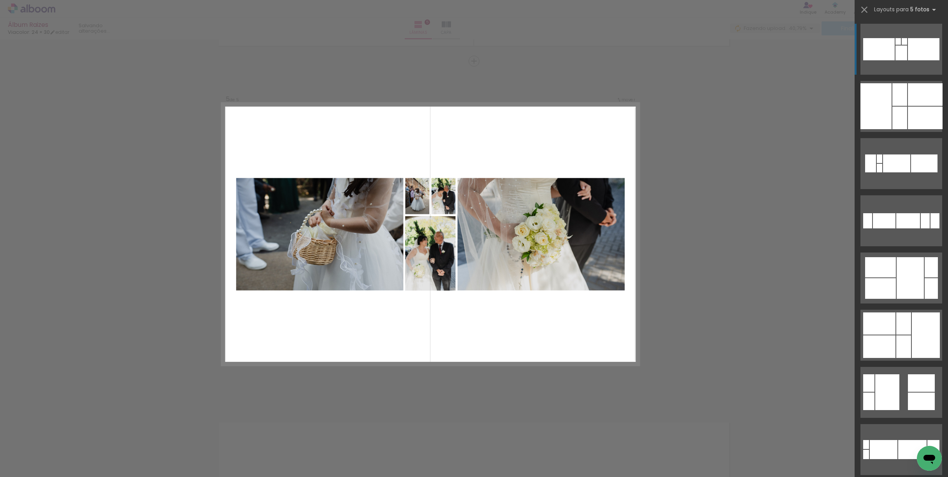
scroll to position [1377, 0]
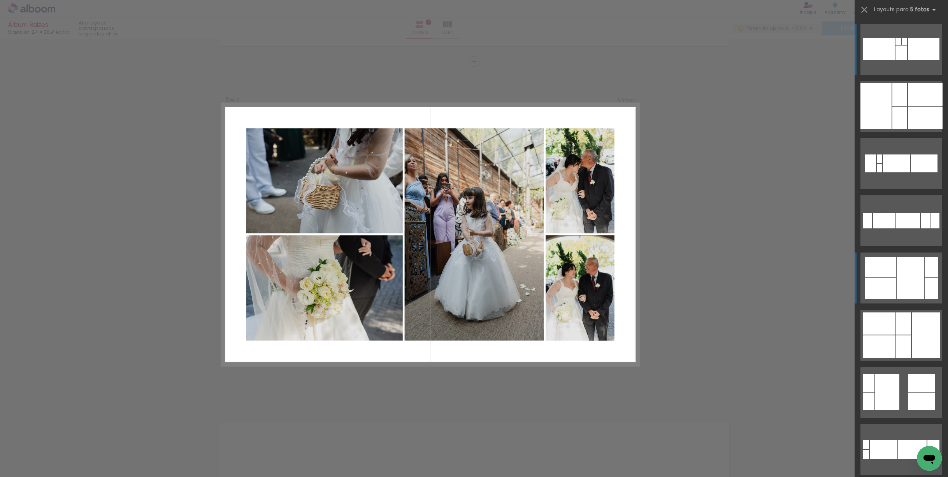
click at [897, 269] on div at bounding box center [910, 278] width 27 height 42
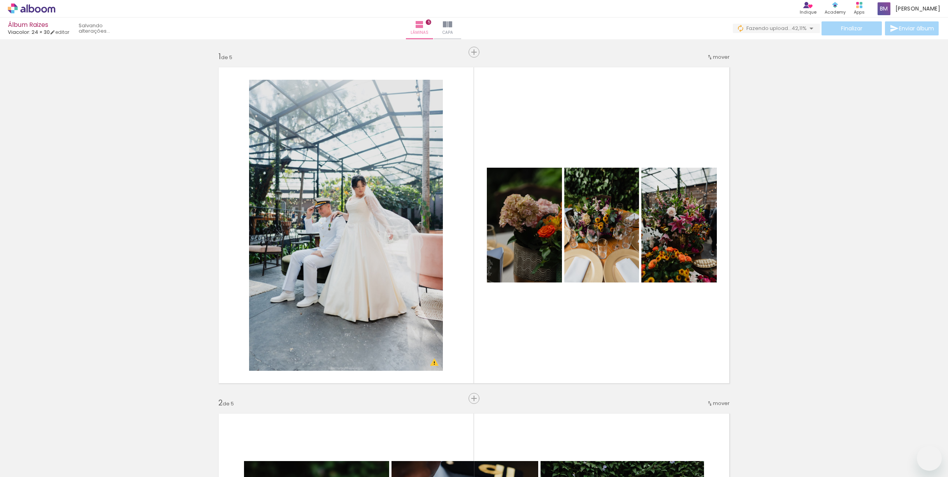
drag, startPoint x: 176, startPoint y: 165, endPoint x: 142, endPoint y: 165, distance: 33.5
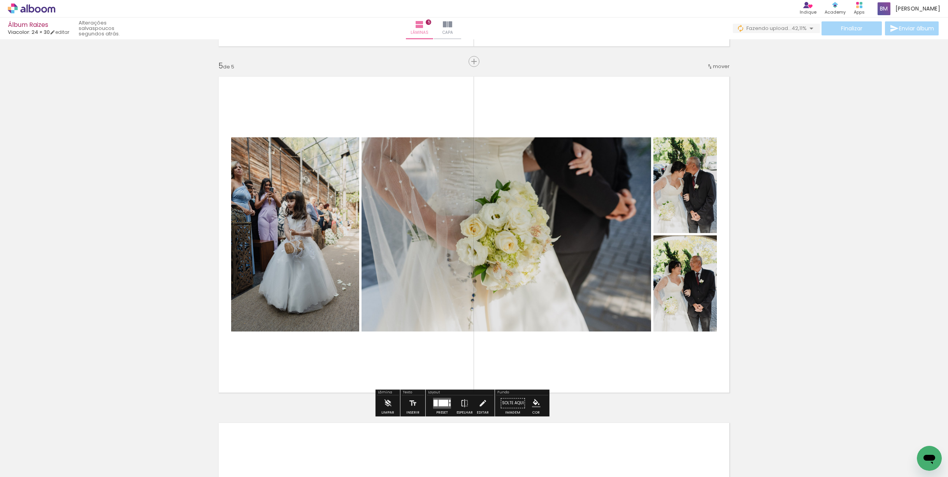
click at [449, 406] on div at bounding box center [444, 403] width 10 height 7
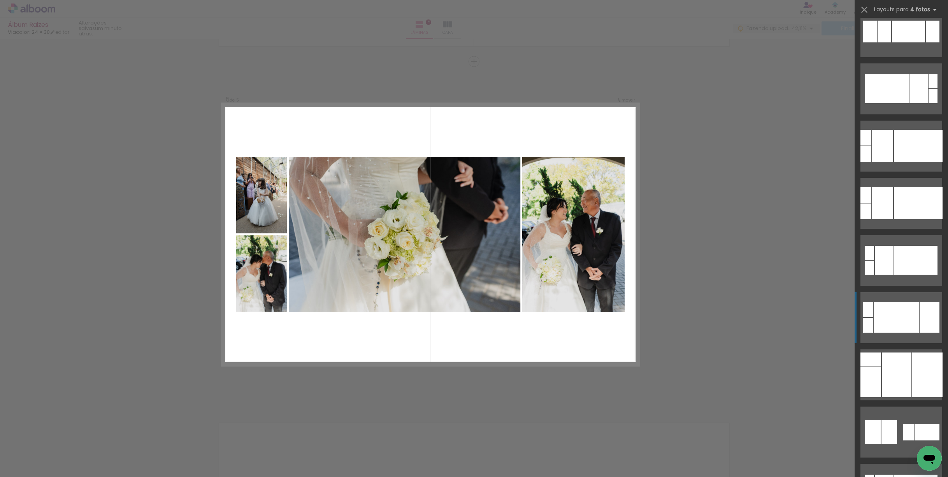
scroll to position [748, 0]
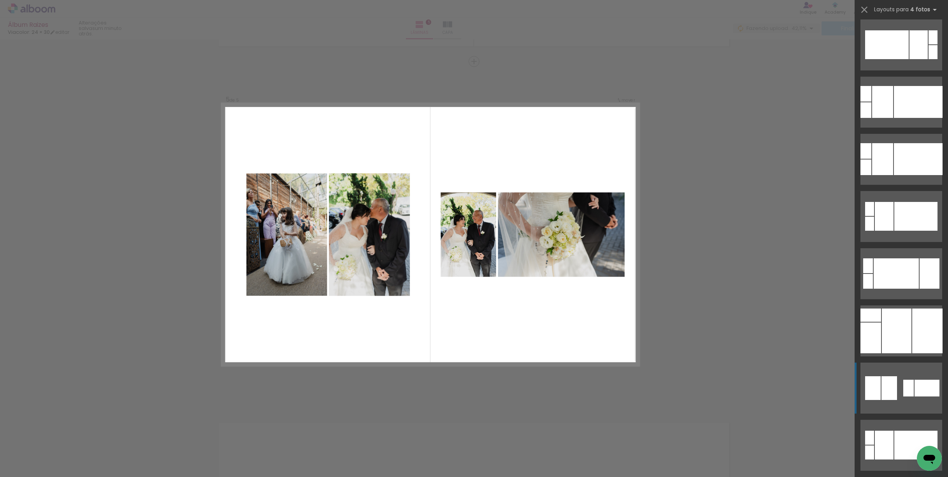
click at [898, 379] on quentale-layouter at bounding box center [902, 388] width 82 height 51
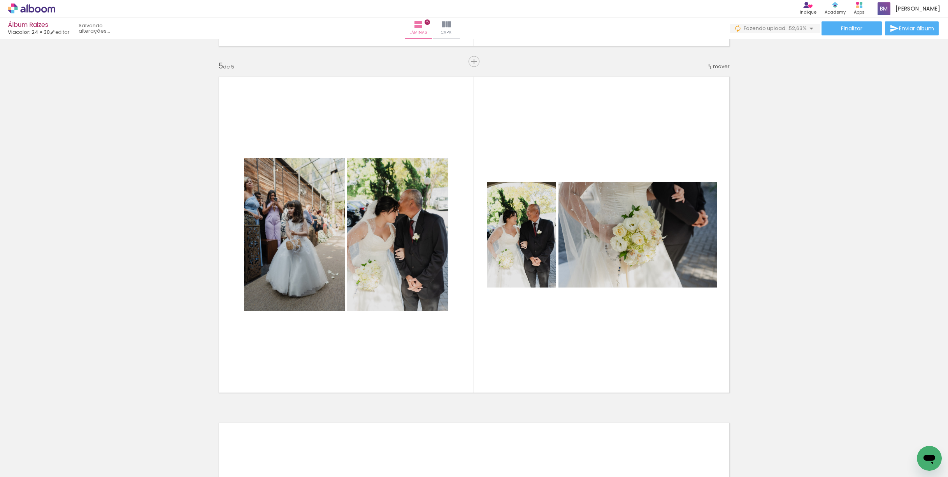
scroll to position [0, 975]
drag, startPoint x: 389, startPoint y: 475, endPoint x: 489, endPoint y: 472, distance: 100.5
click at [64, 472] on iron-horizontal-list at bounding box center [56, 453] width 16 height 49
drag, startPoint x: 491, startPoint y: 473, endPoint x: 527, endPoint y: 471, distance: 36.3
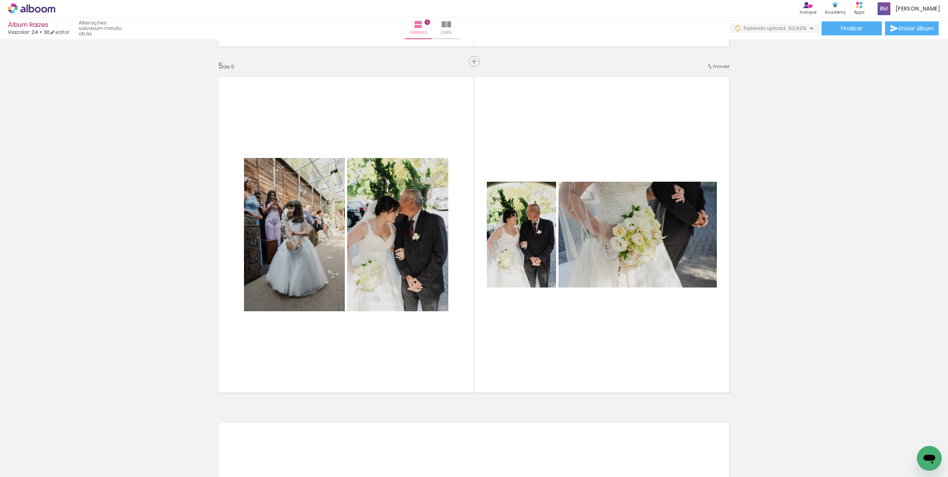
click at [64, 471] on iron-horizontal-list at bounding box center [56, 453] width 16 height 49
drag, startPoint x: 533, startPoint y: 472, endPoint x: 606, endPoint y: 474, distance: 72.4
click at [64, 474] on iron-horizontal-list at bounding box center [56, 453] width 16 height 49
